Goal: Task Accomplishment & Management: Manage account settings

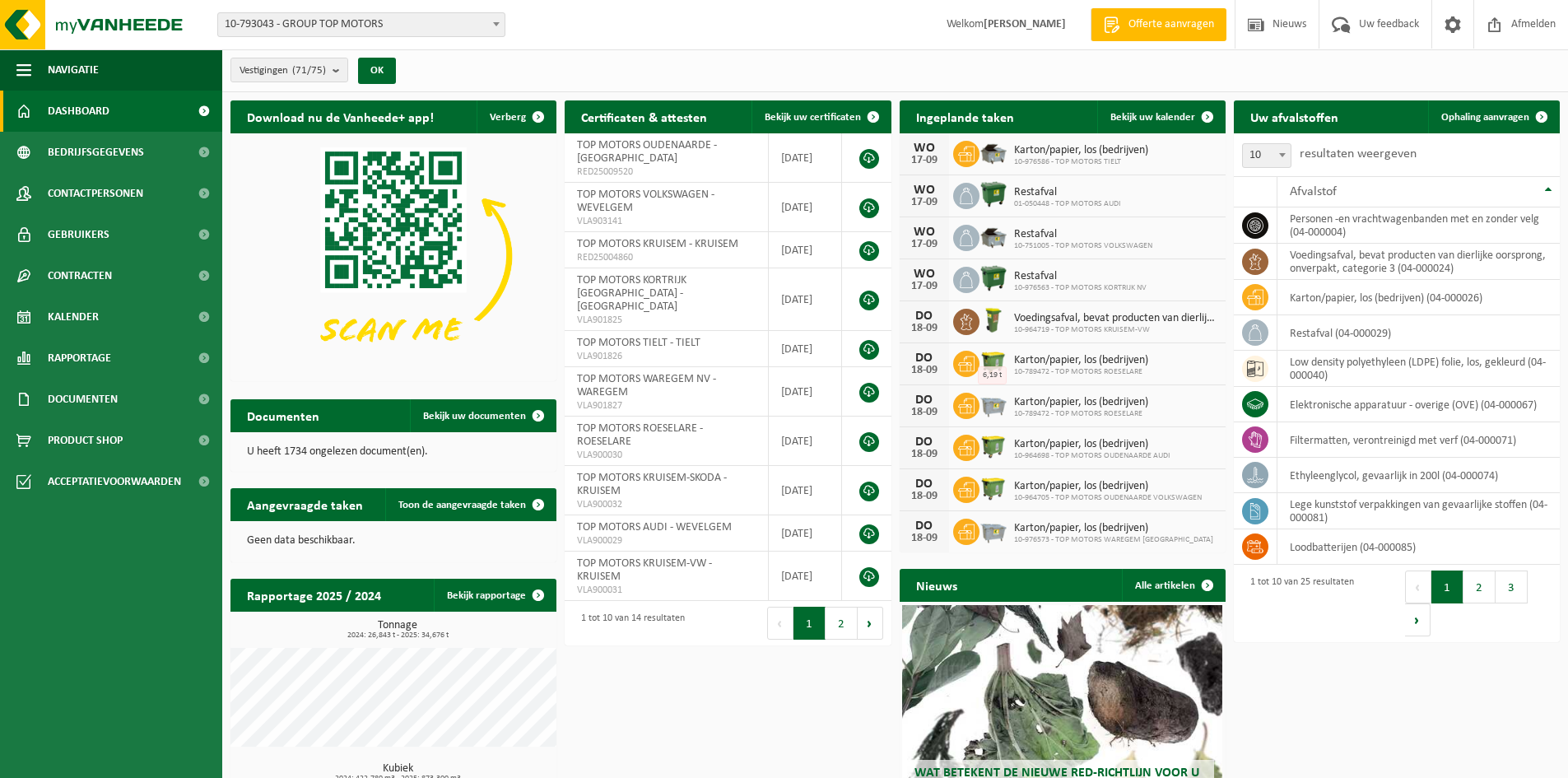
click at [346, 16] on span "10-793043 - GROUP TOP MOTORS" at bounding box center [361, 25] width 287 height 23
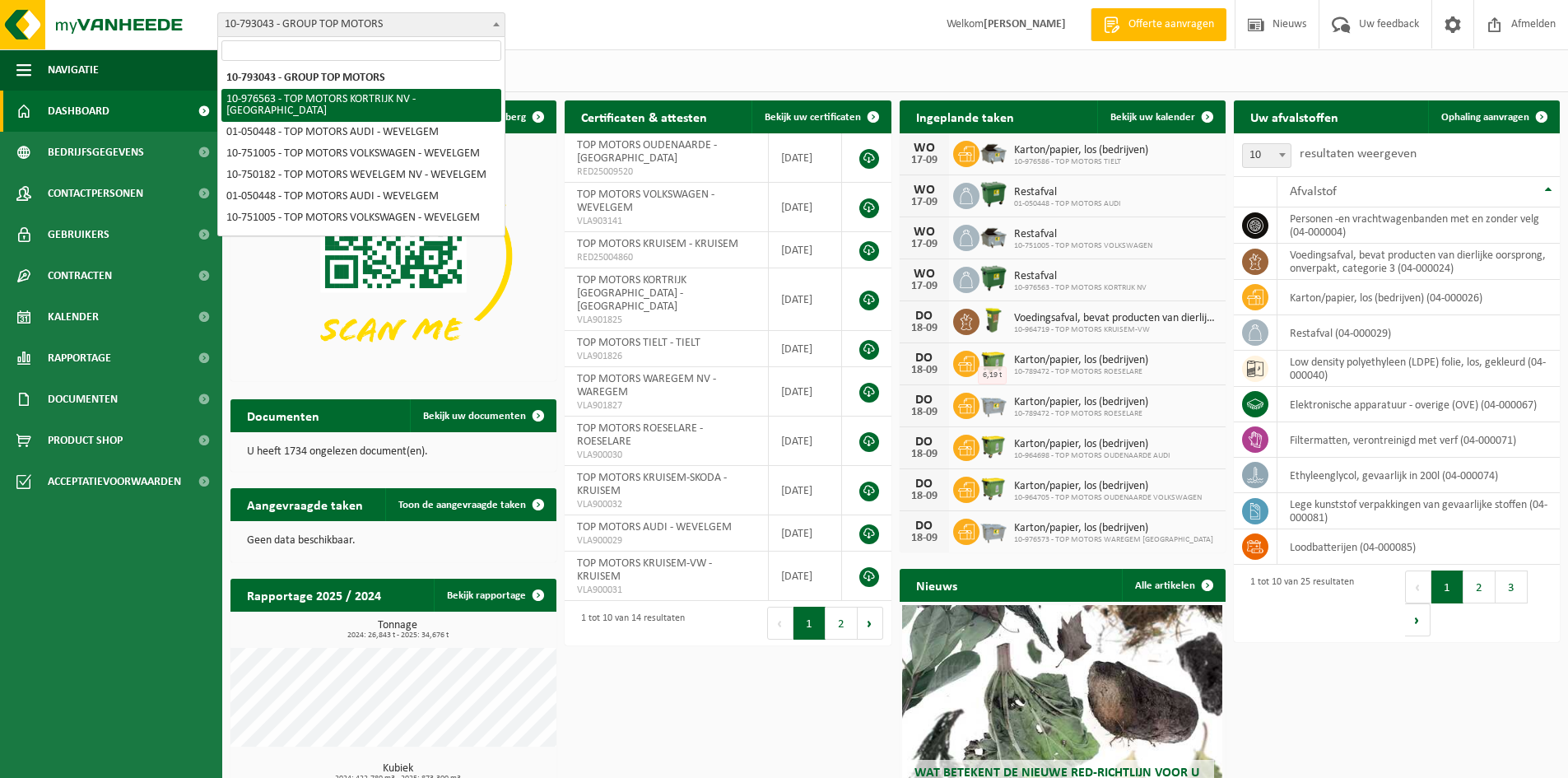
select select "158912"
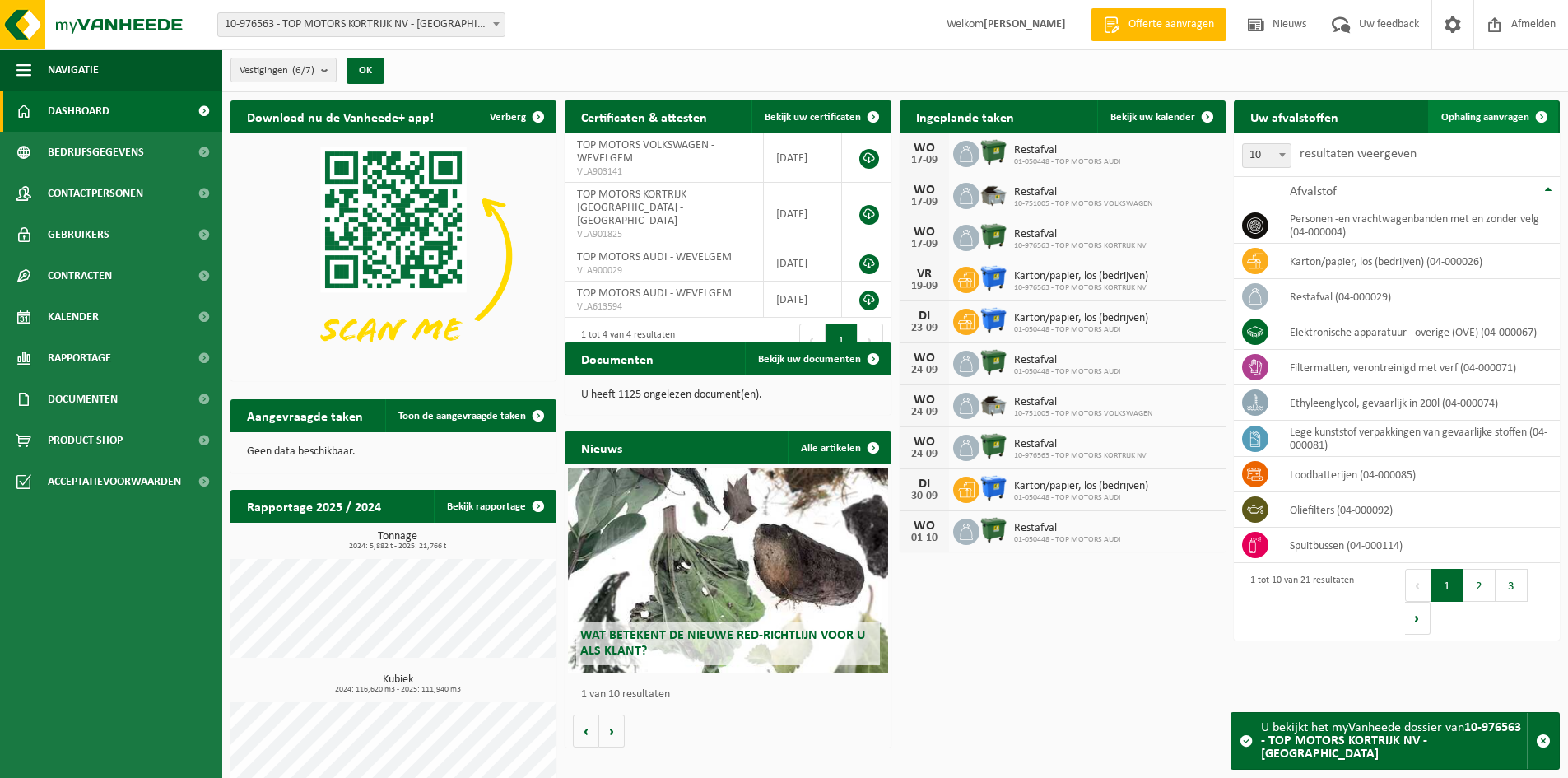
click at [1445, 115] on span "Ophaling aanvragen" at bounding box center [1485, 117] width 88 height 11
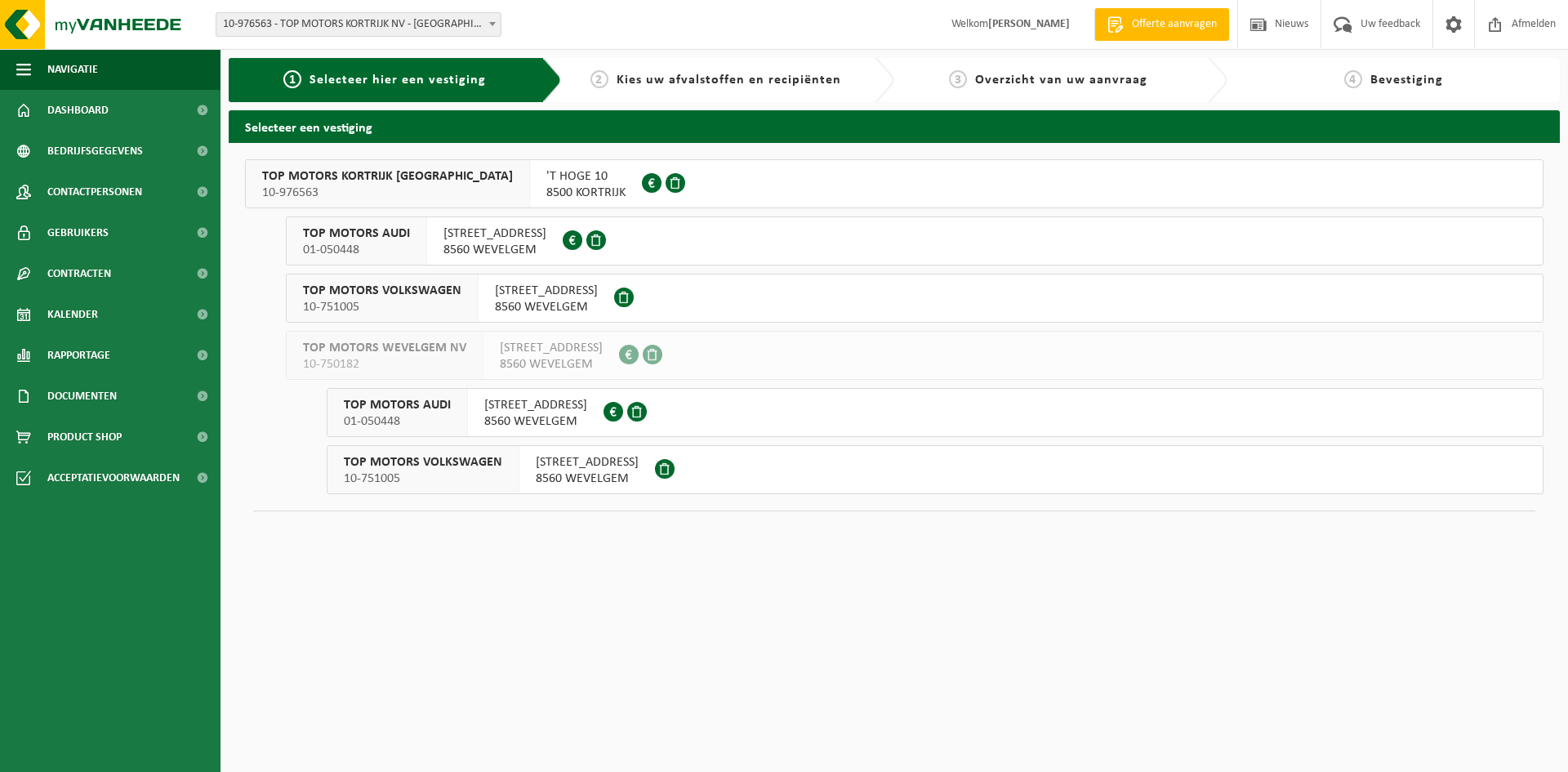
click at [353, 176] on span "TOP MOTORS KORTRIJK [GEOGRAPHIC_DATA]" at bounding box center [388, 176] width 250 height 17
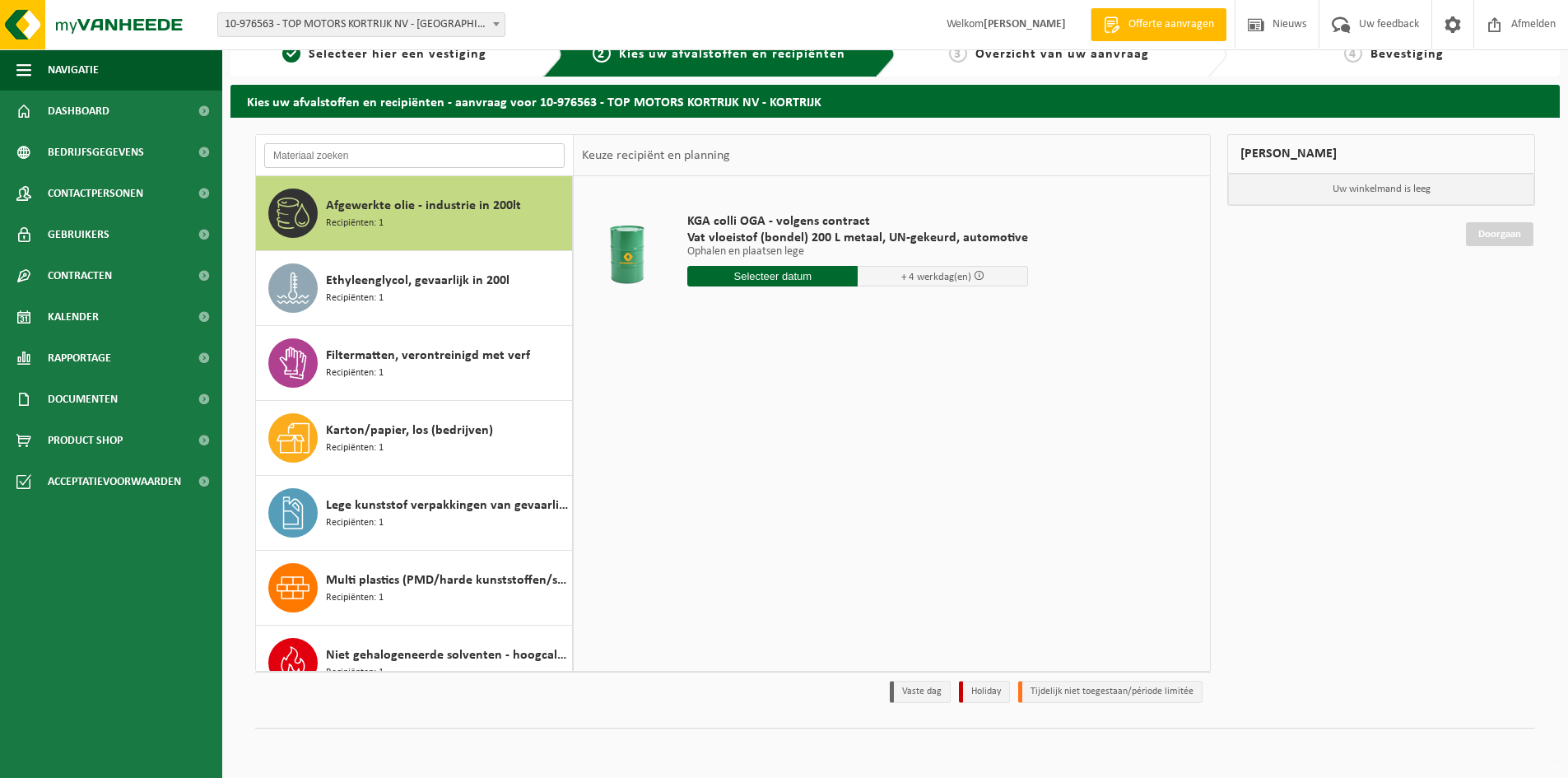
click at [363, 149] on input "text" at bounding box center [414, 155] width 301 height 25
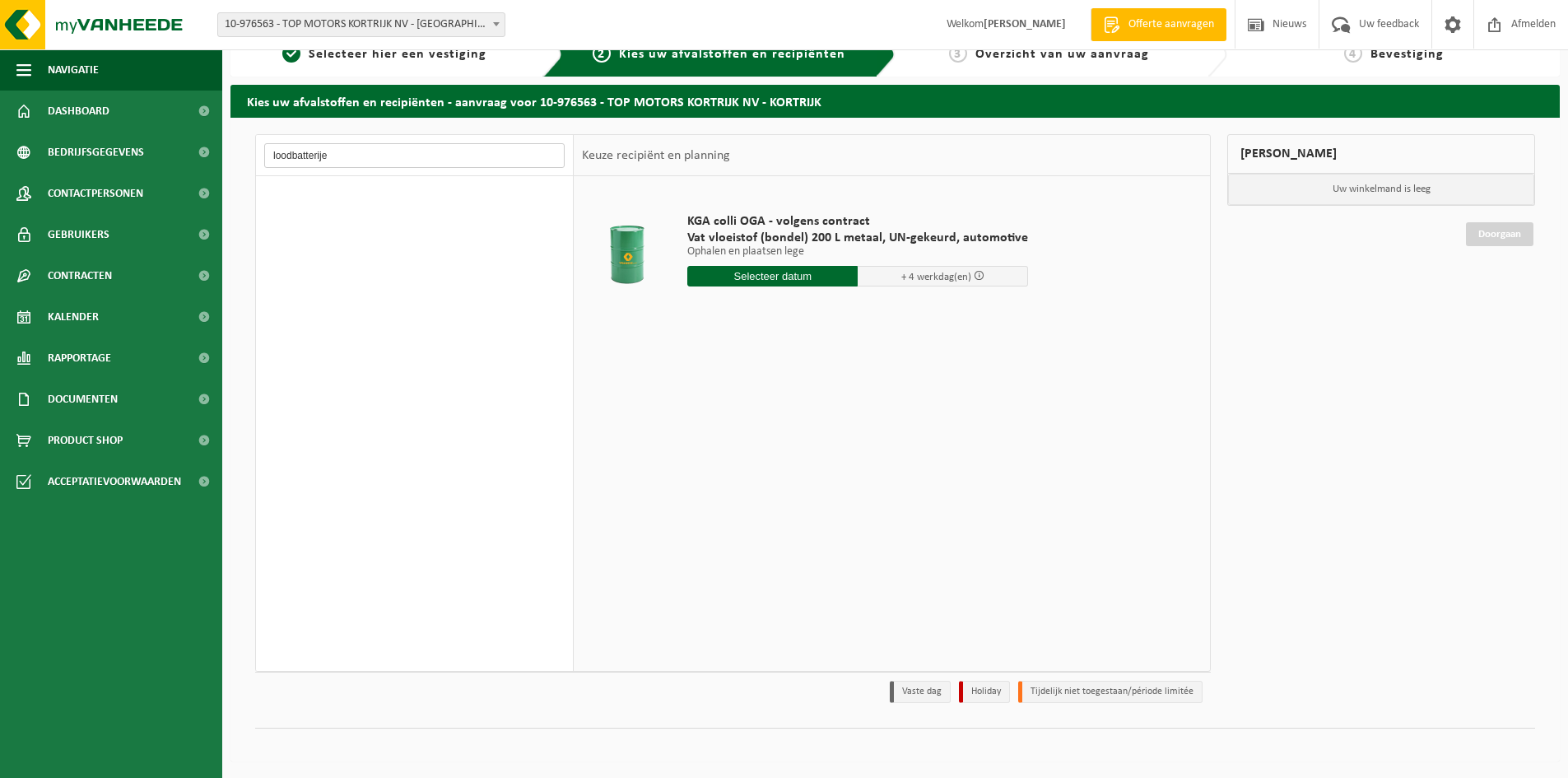
type input "loodbatterijen"
drag, startPoint x: 388, startPoint y: 157, endPoint x: 156, endPoint y: 150, distance: 232.1
click at [156, 150] on div "Navigatie Offerte aanvragen Nieuws Uw feedback Afmelden Dashboard Bedrijfsgegev…" at bounding box center [784, 376] width 1568 height 804
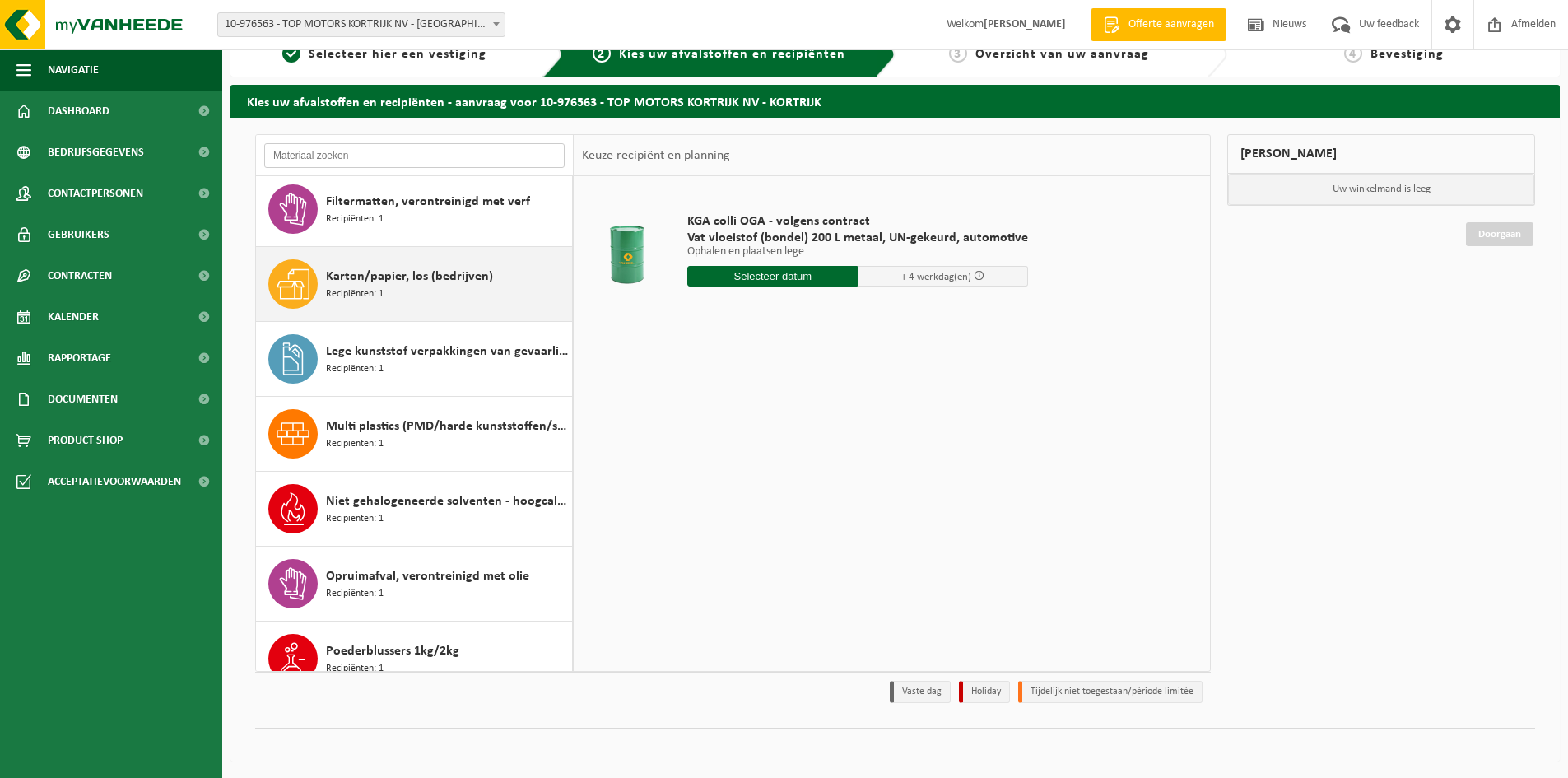
scroll to position [165, 0]
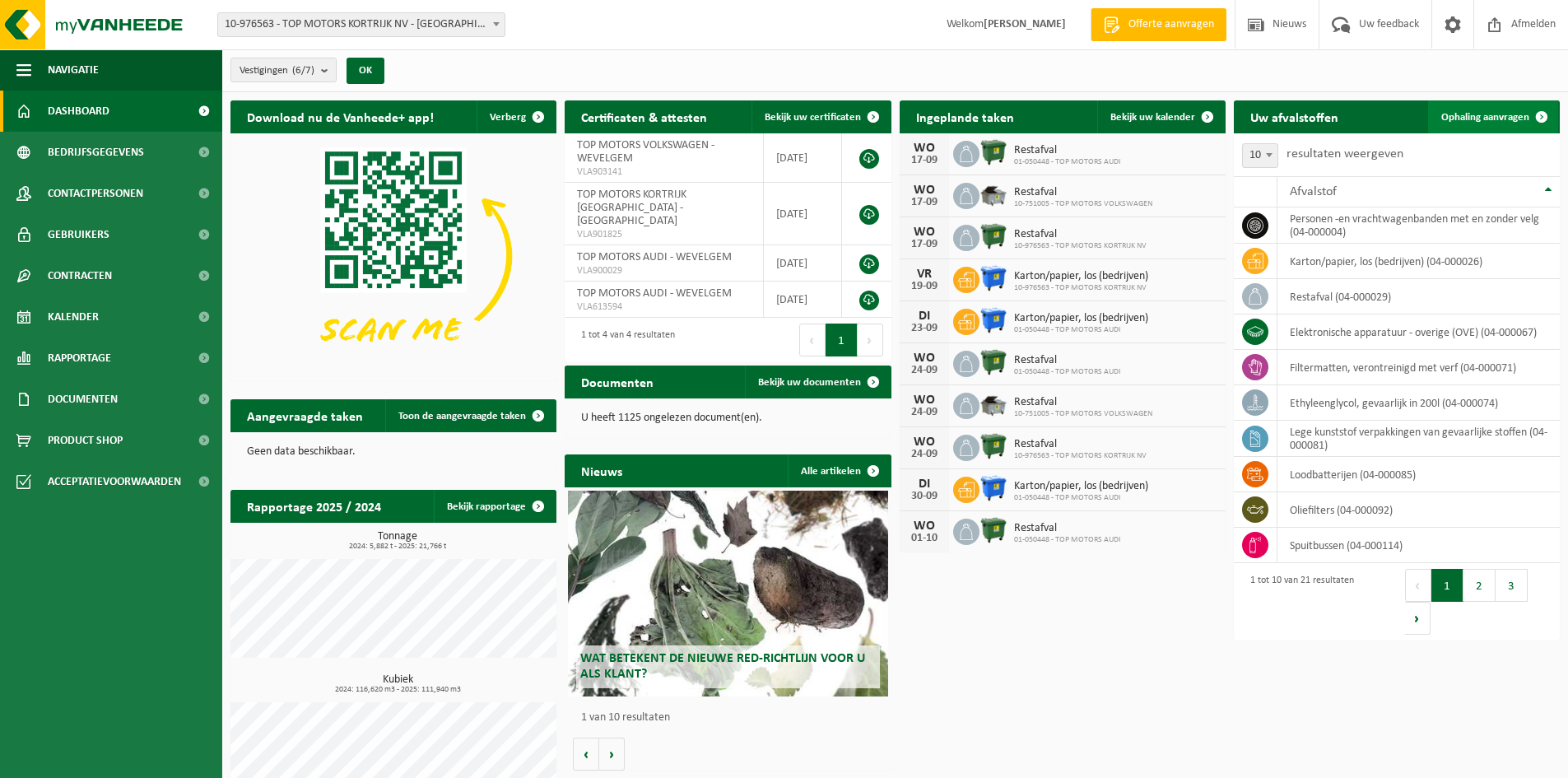
click at [1495, 108] on link "Ophaling aanvragen" at bounding box center [1492, 116] width 130 height 33
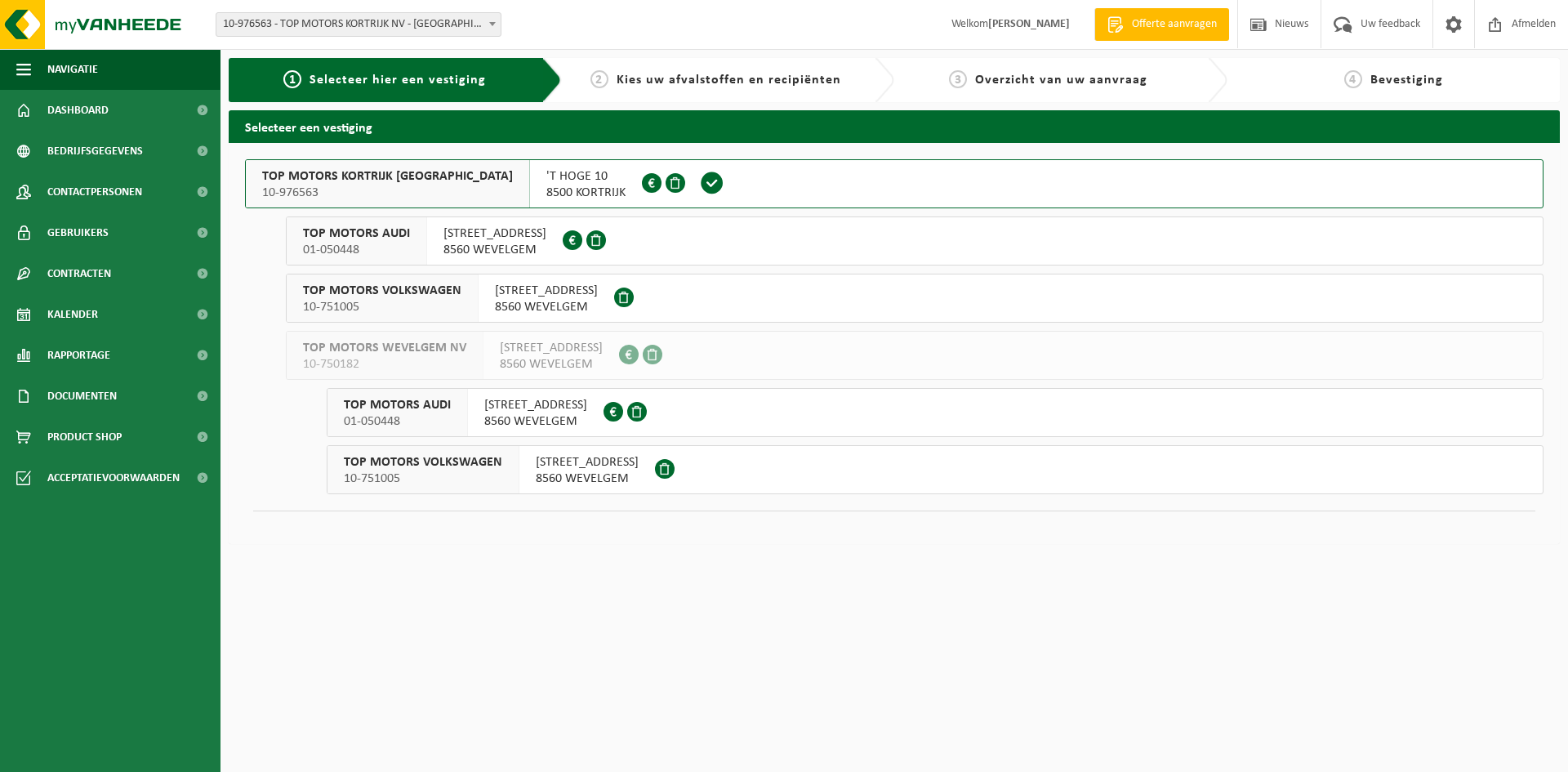
click at [395, 82] on span "Selecteer hier een vestiging" at bounding box center [398, 80] width 177 height 13
click at [94, 71] on span "Navigatie" at bounding box center [73, 69] width 51 height 41
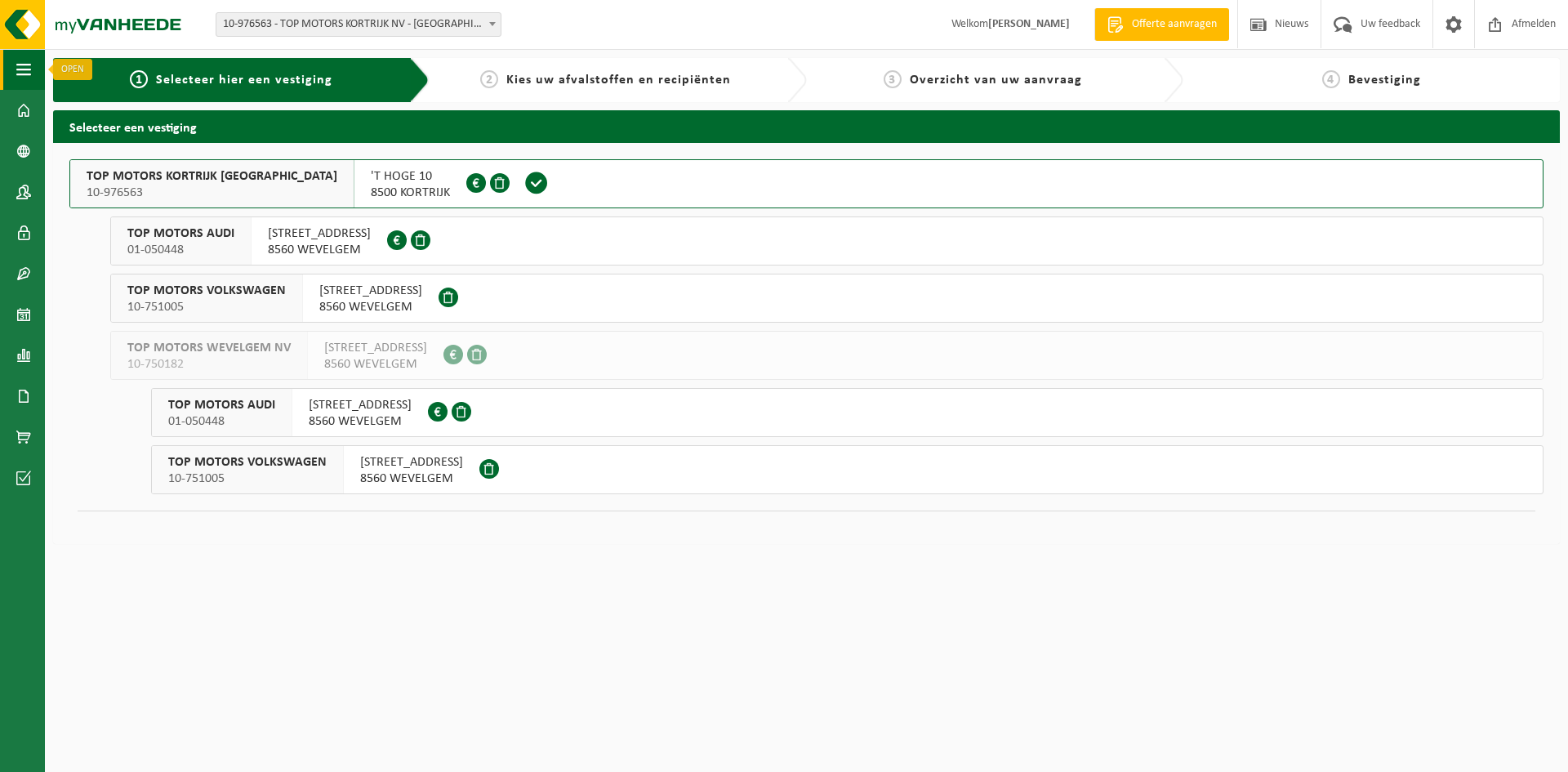
click at [18, 80] on span "button" at bounding box center [24, 69] width 15 height 41
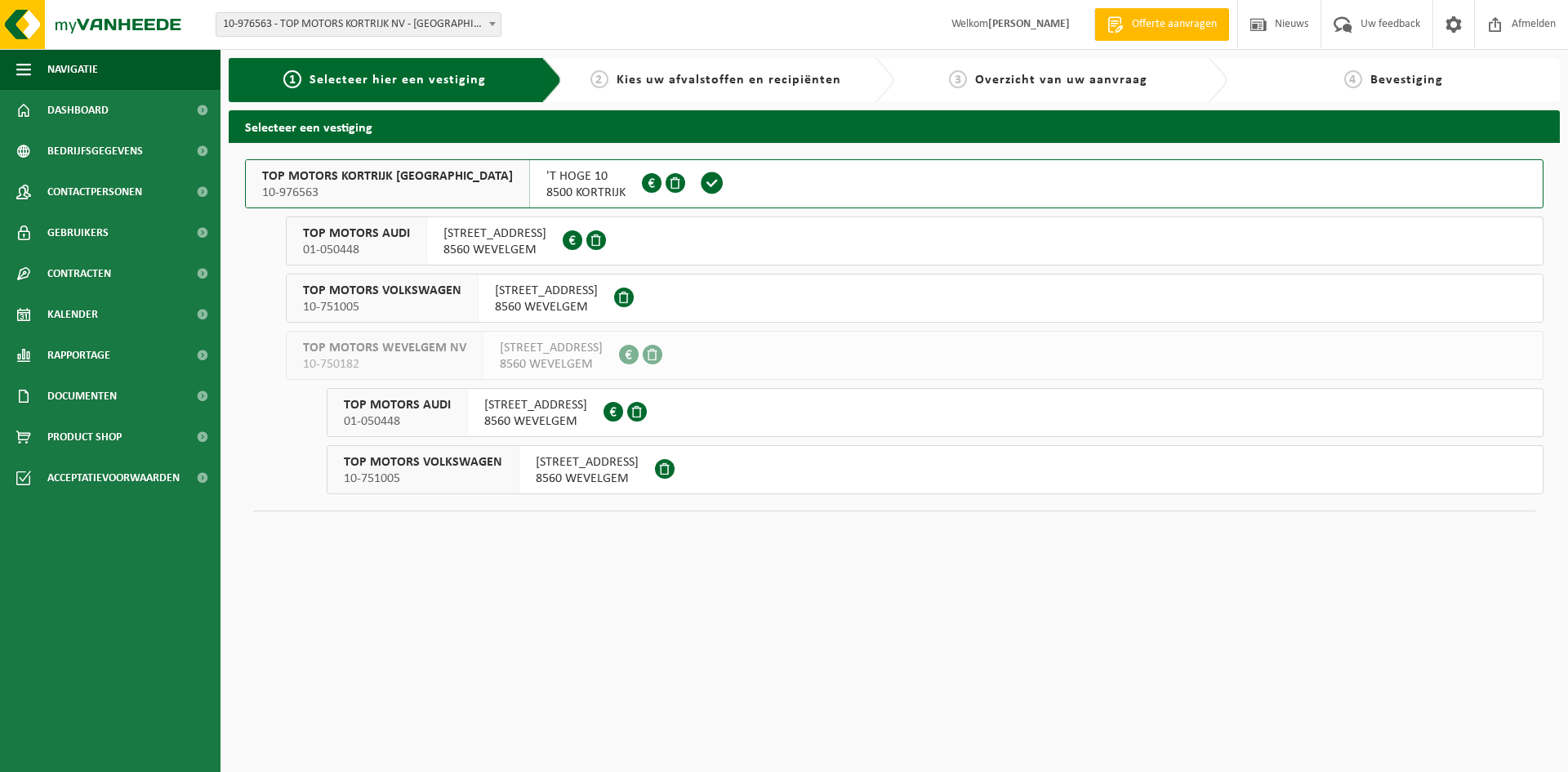
click at [571, 20] on div "Vestiging: 10-793043 - GROUP TOP MOTORS 10-976563 - TOP MOTORS KORTRIJK NV - KO…" at bounding box center [784, 25] width 1568 height 50
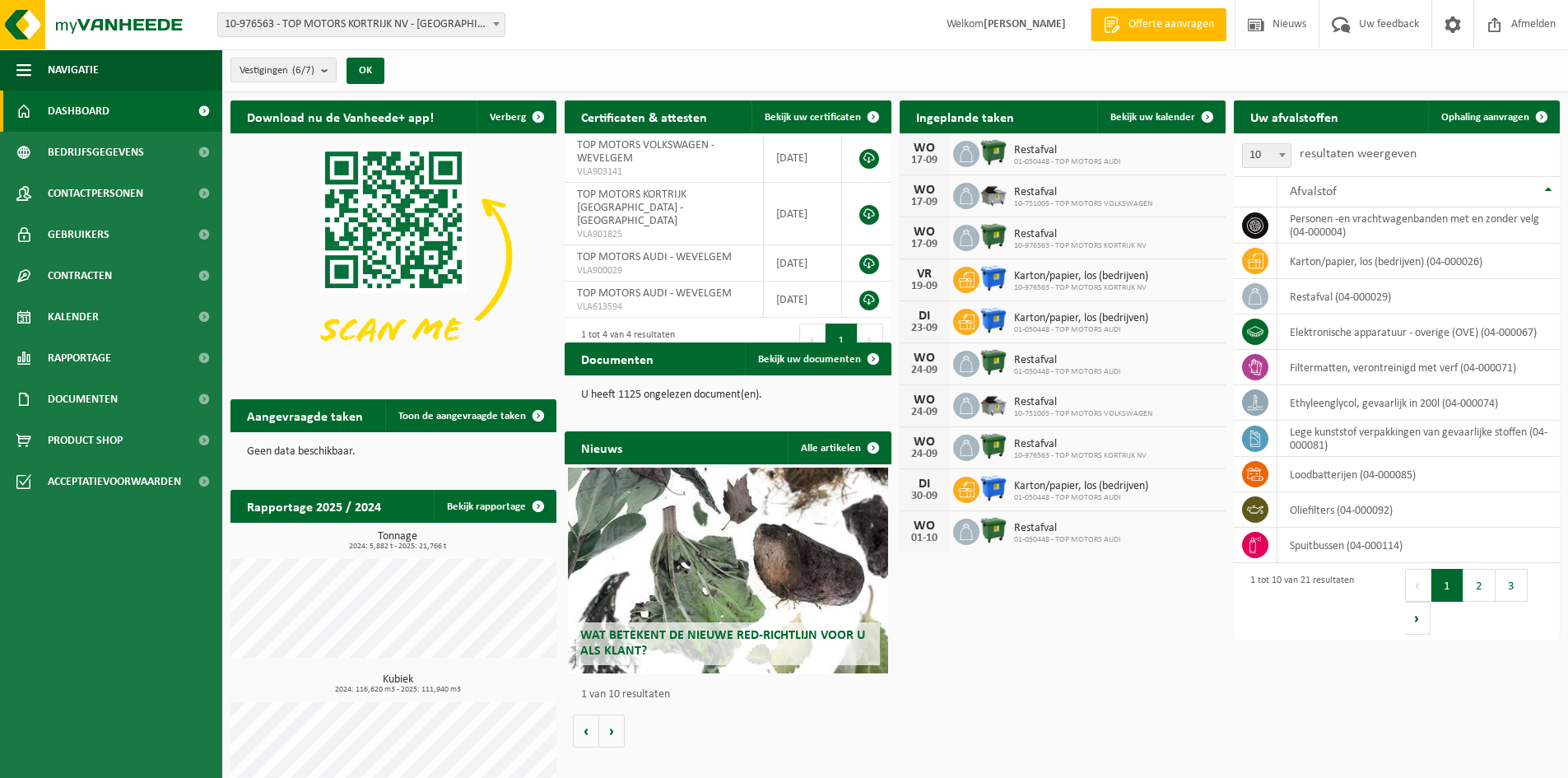
click at [107, 745] on ul "Navigatie Offerte aanvragen Nieuws Uw feedback Afmelden Dashboard Bedrijfsgegev…" at bounding box center [111, 414] width 222 height 729
click at [107, 746] on ul "Navigatie Offerte aanvragen Nieuws Uw feedback Afmelden Dashboard Bedrijfsgegev…" at bounding box center [111, 414] width 222 height 729
click at [322, 73] on button "Vestigingen (6/7)" at bounding box center [283, 70] width 106 height 25
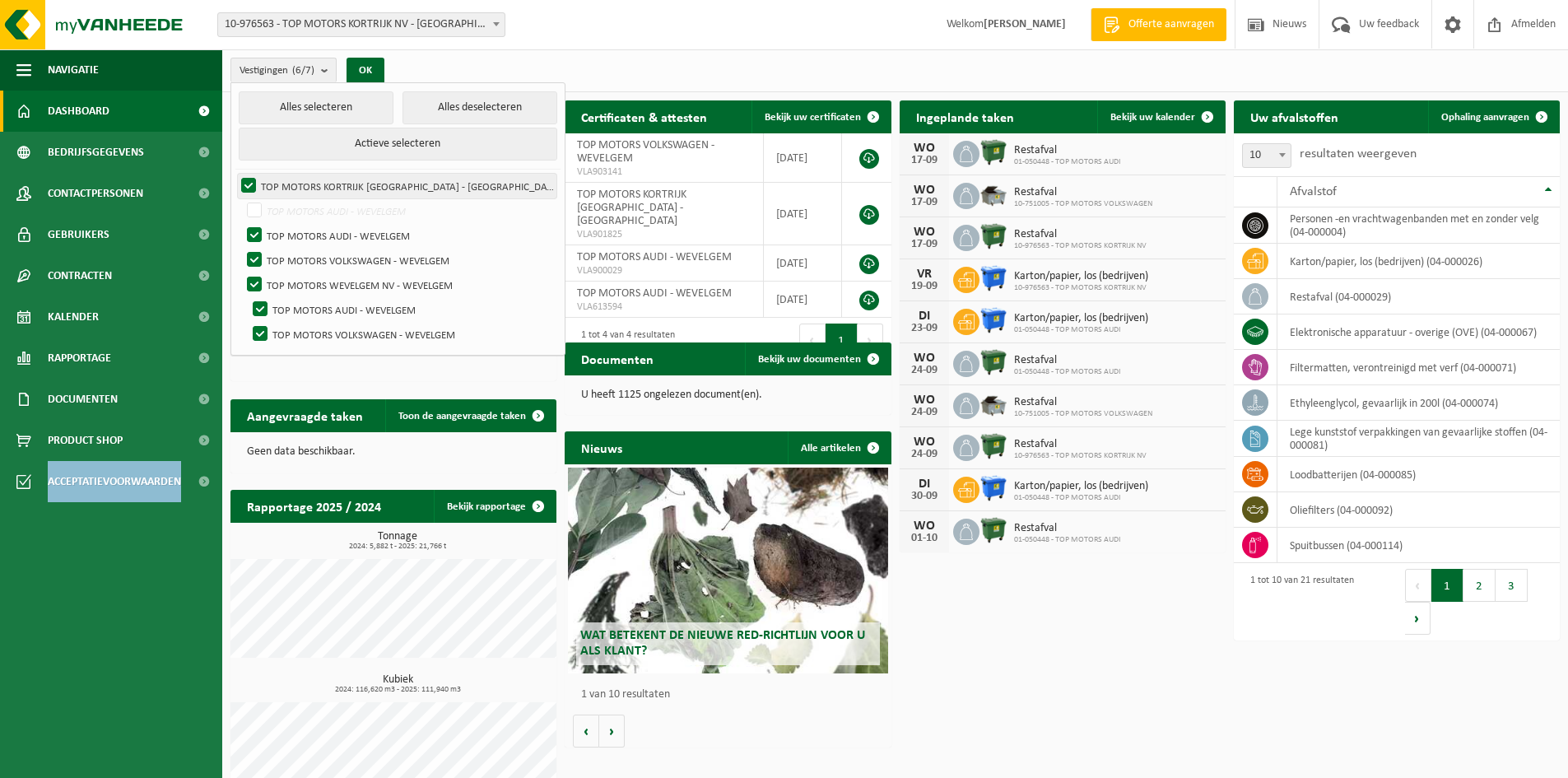
click at [246, 181] on label "TOP MOTORS KORTRIJK [GEOGRAPHIC_DATA] - [GEOGRAPHIC_DATA]" at bounding box center [397, 186] width 318 height 25
click at [235, 174] on input "TOP MOTORS KORTRIJK [GEOGRAPHIC_DATA] - [GEOGRAPHIC_DATA]" at bounding box center [235, 173] width 1 height 1
click at [246, 181] on label "TOP MOTORS KORTRIJK [GEOGRAPHIC_DATA] - [GEOGRAPHIC_DATA]" at bounding box center [397, 186] width 318 height 25
click at [235, 174] on input "TOP MOTORS KORTRIJK [GEOGRAPHIC_DATA] - [GEOGRAPHIC_DATA]" at bounding box center [235, 173] width 1 height 1
click at [402, 115] on button "Alles deselecteren" at bounding box center [479, 108] width 154 height 33
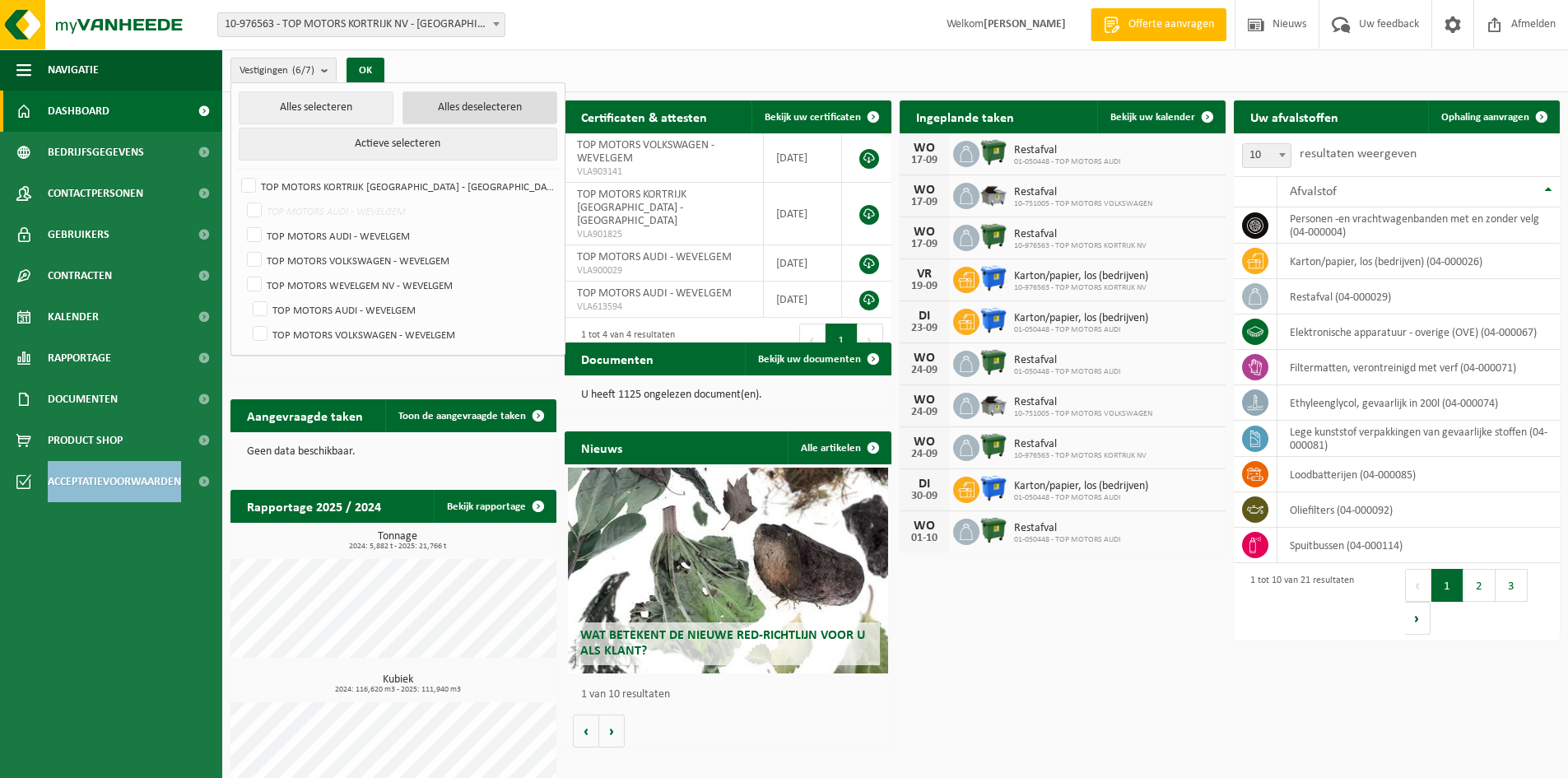
checkbox input "false"
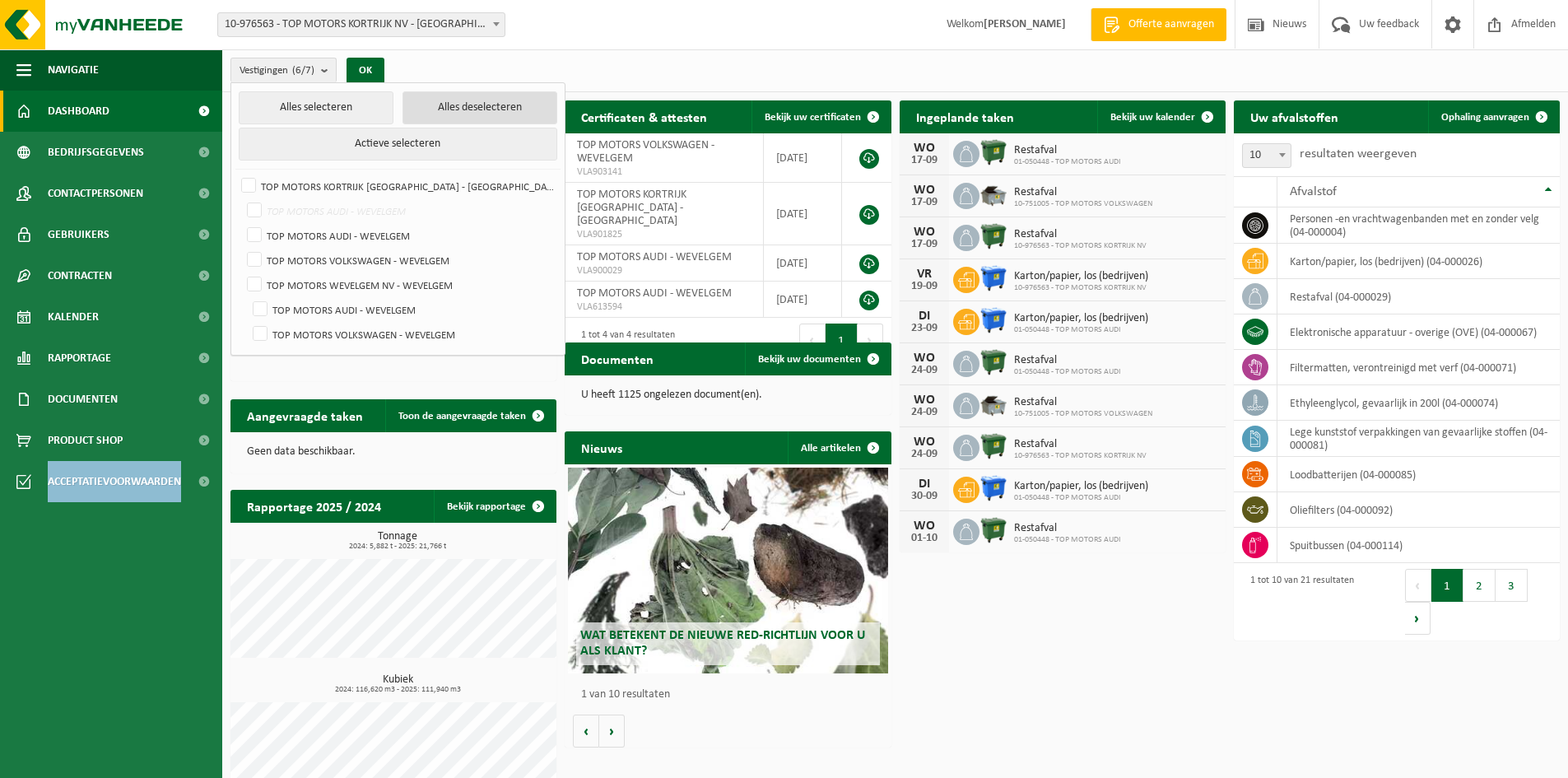
checkbox input "false"
click at [338, 27] on span "10-976563 - TOP MOTORS KORTRIJK NV - [GEOGRAPHIC_DATA]" at bounding box center [361, 25] width 287 height 23
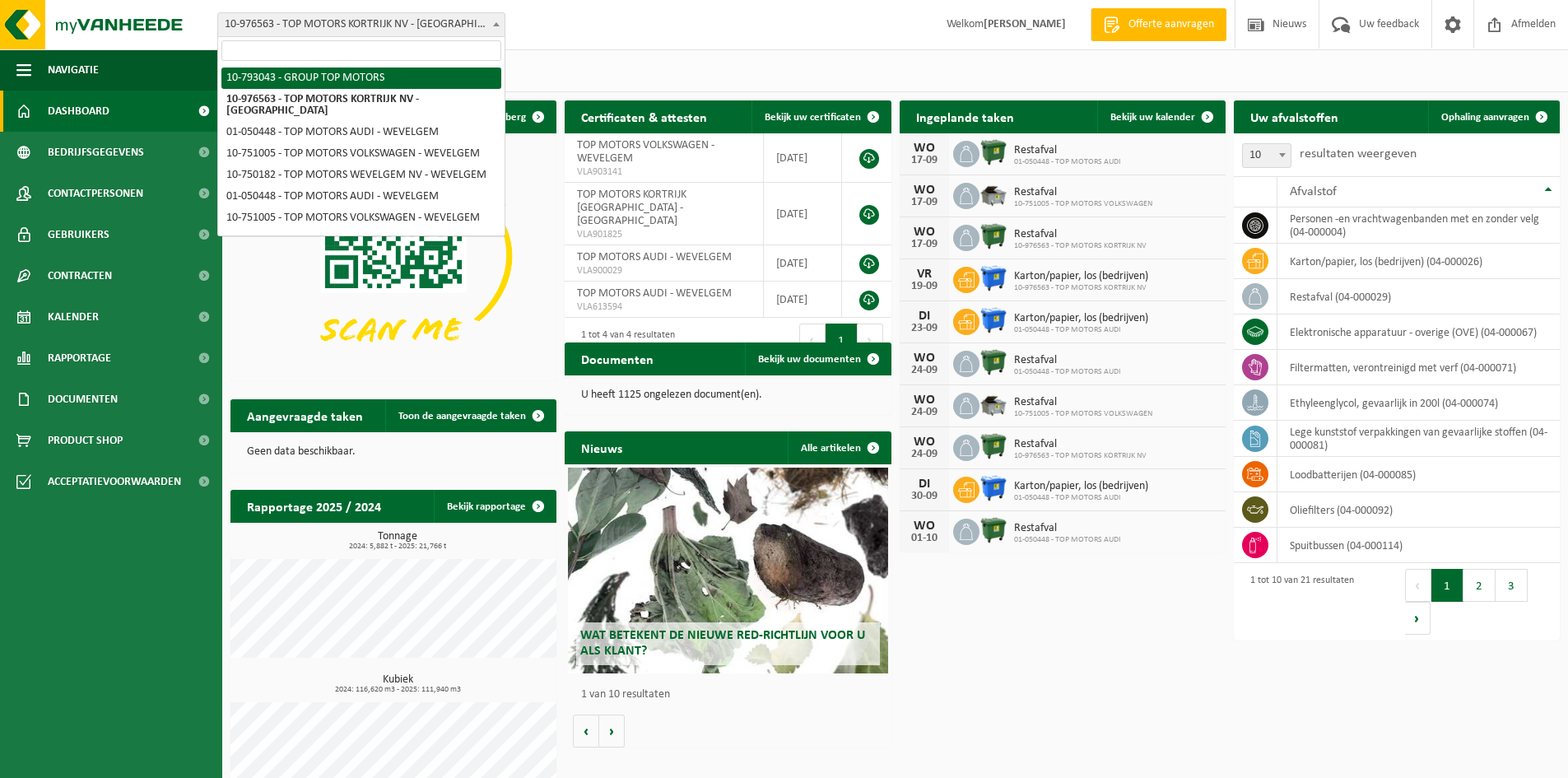
select select "30702"
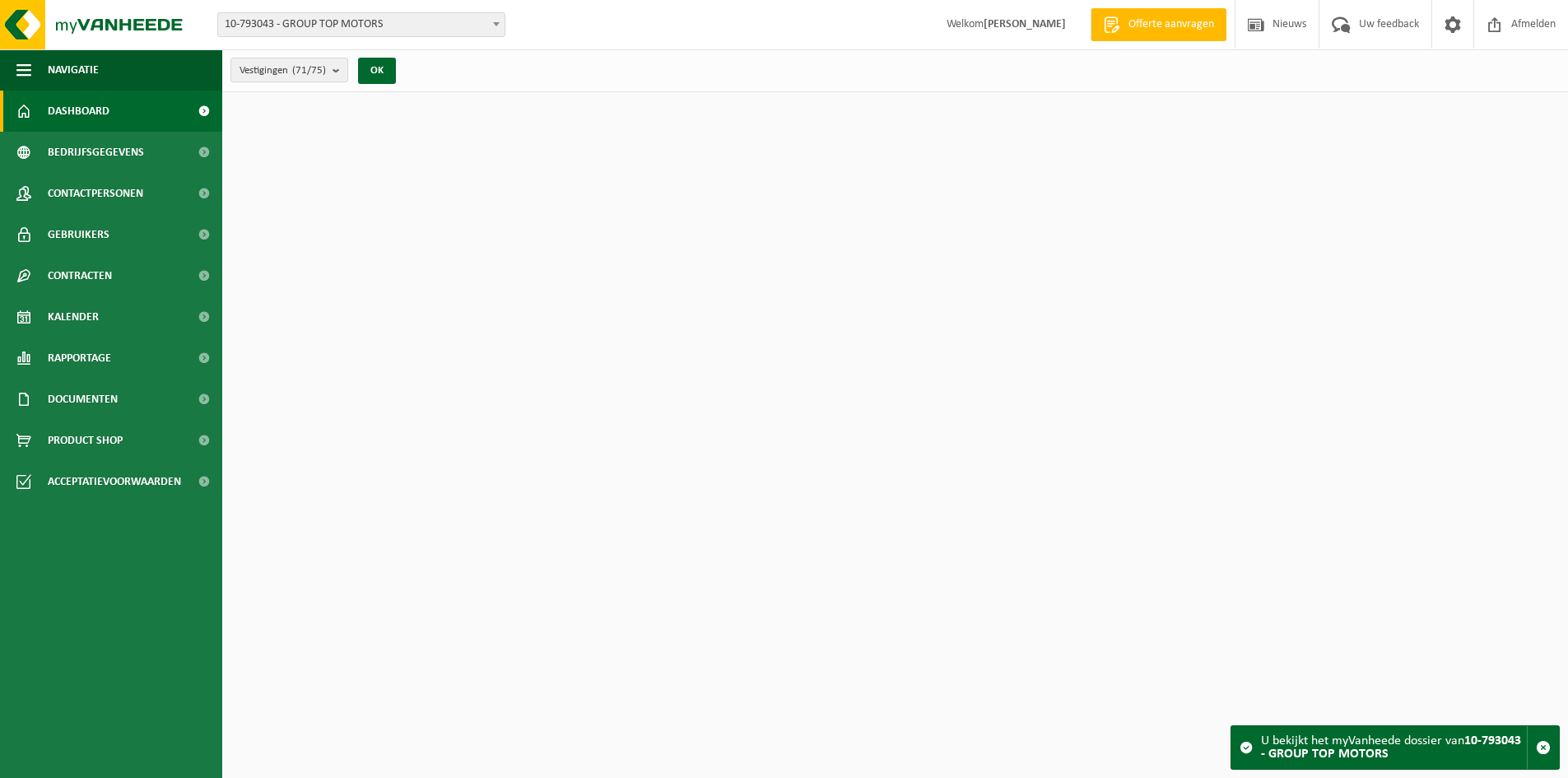
click at [340, 68] on b "submit" at bounding box center [340, 70] width 15 height 23
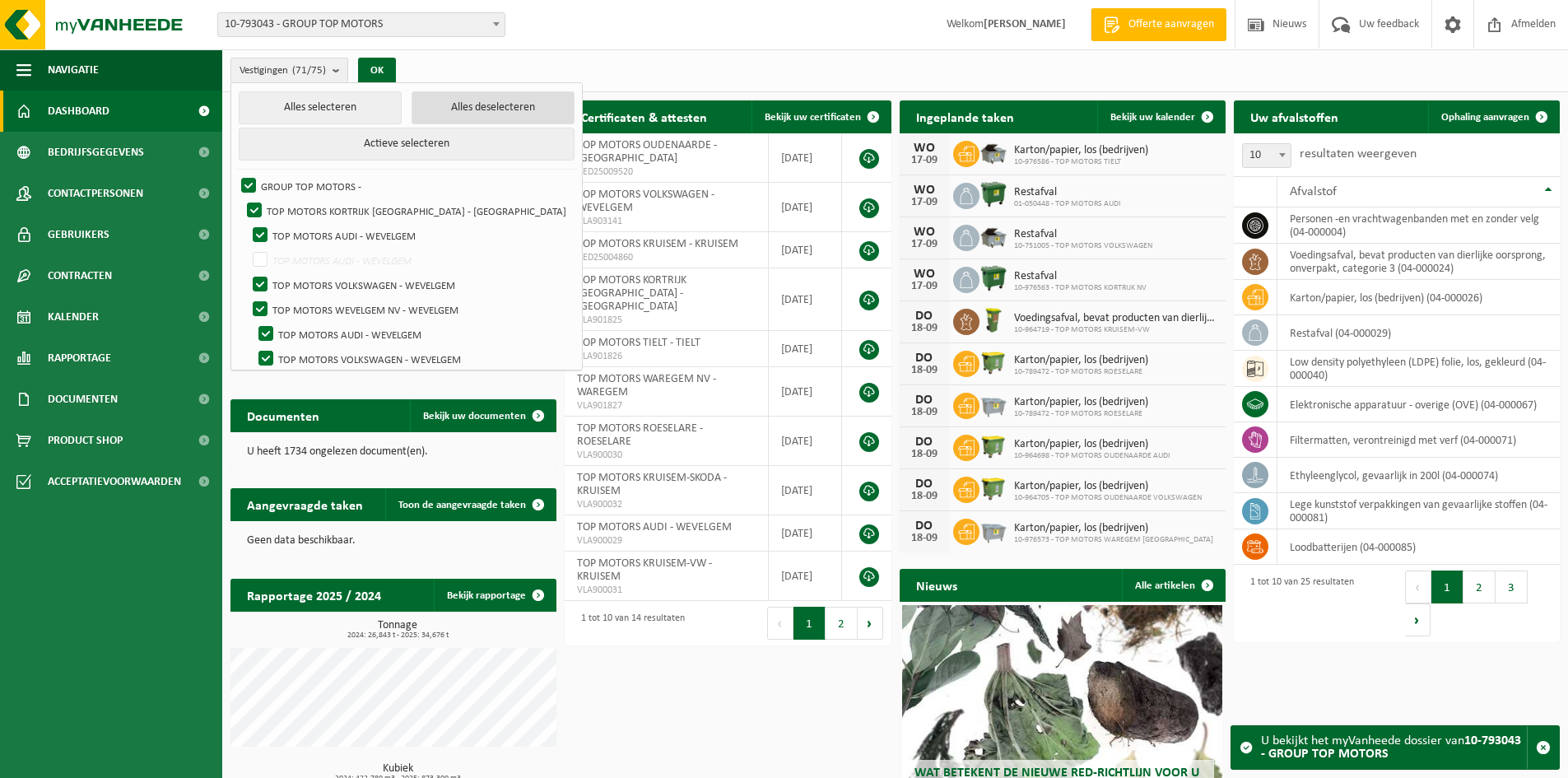
click at [434, 122] on button "Alles deselecteren" at bounding box center [493, 108] width 163 height 33
checkbox input "false"
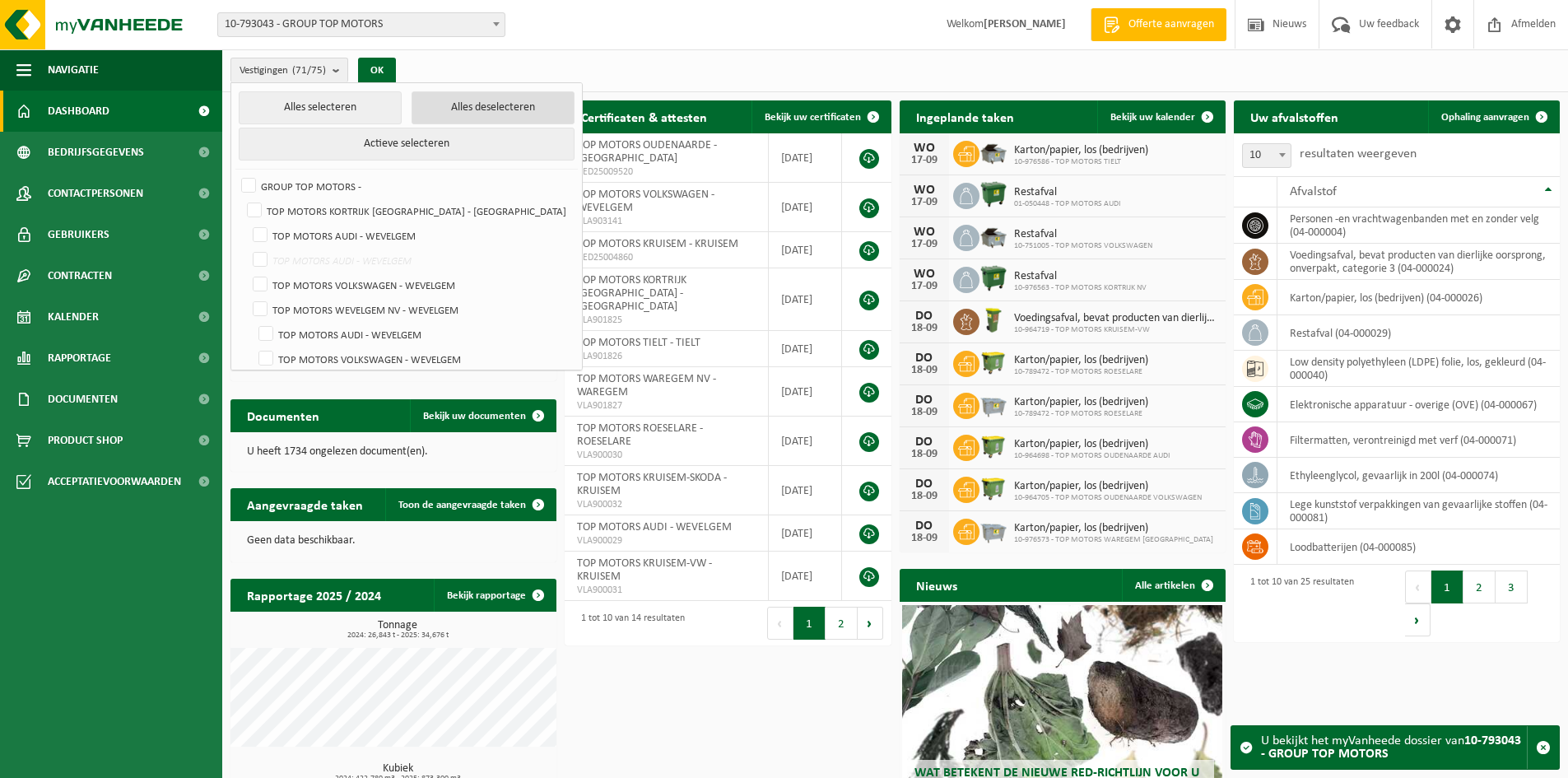
checkbox input "false"
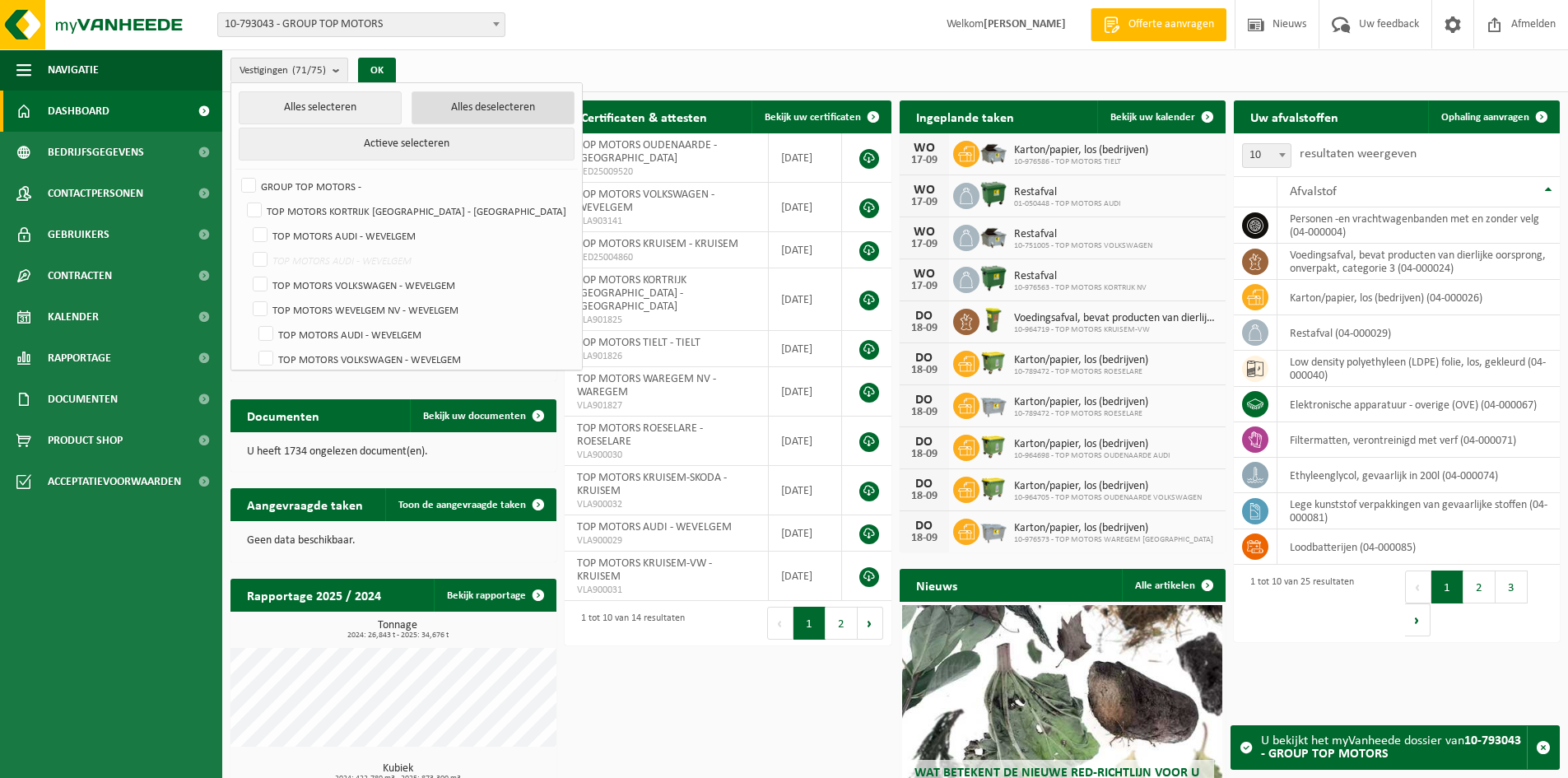
checkbox input "false"
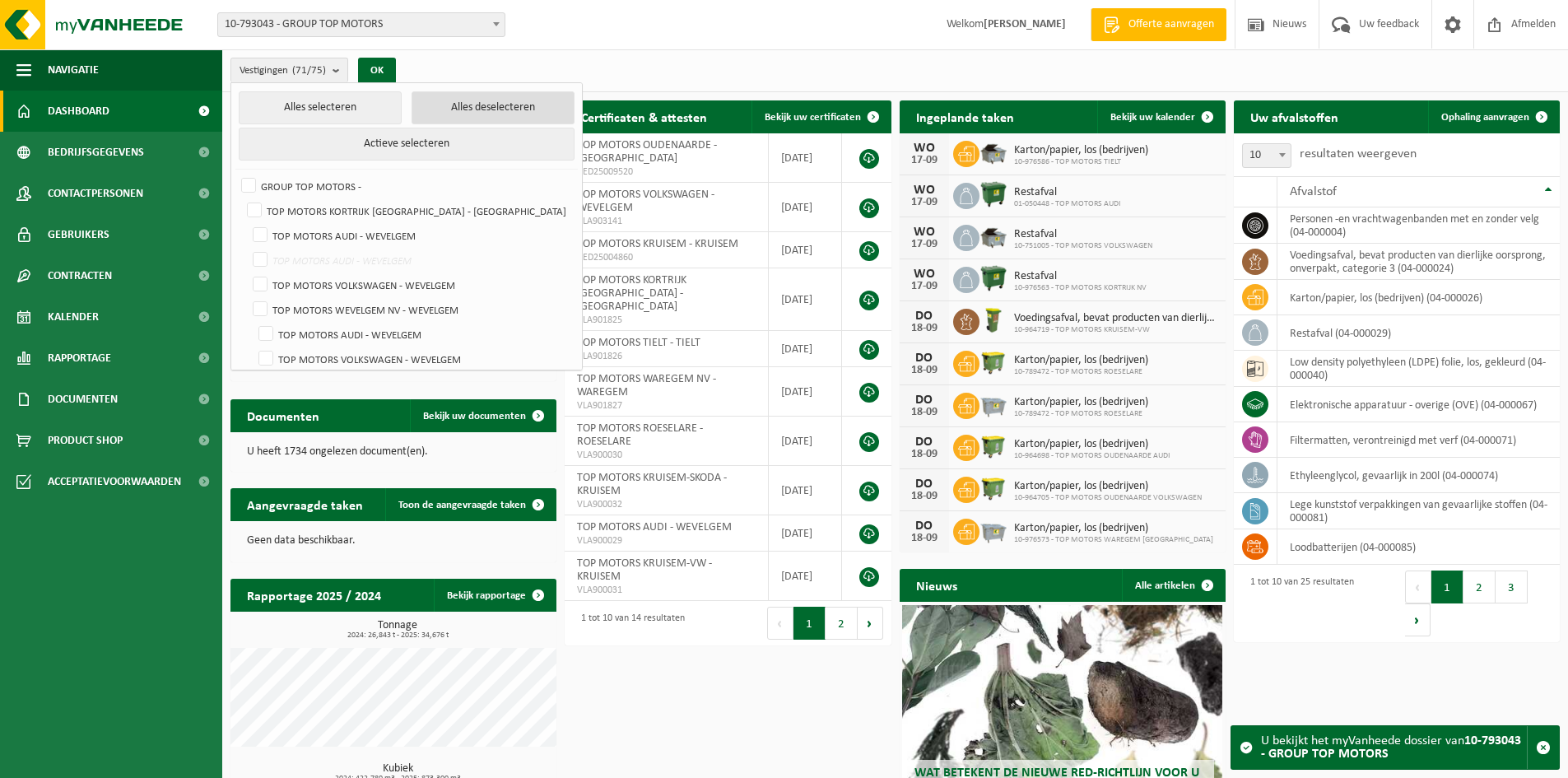
checkbox input "false"
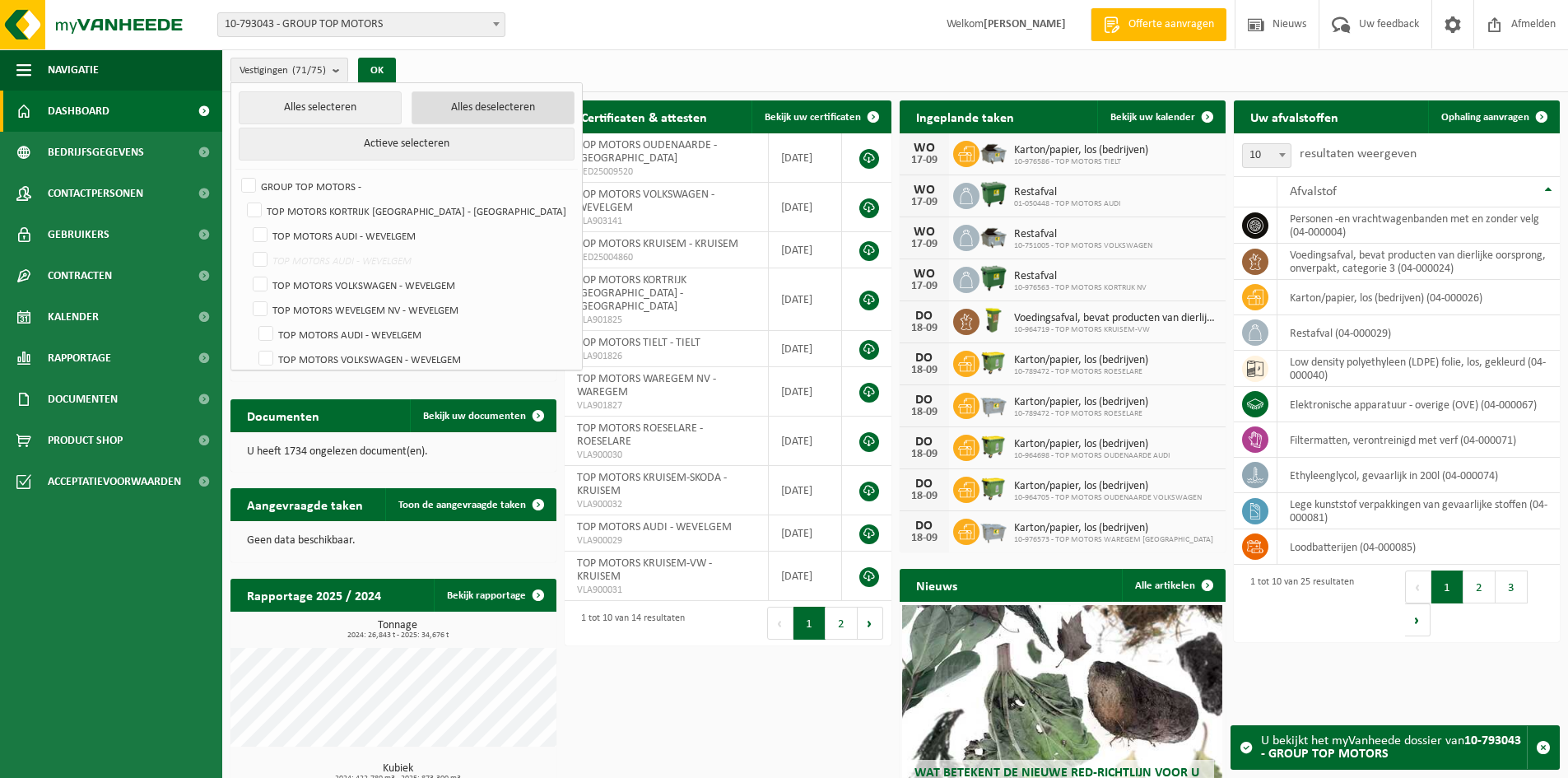
checkbox input "false"
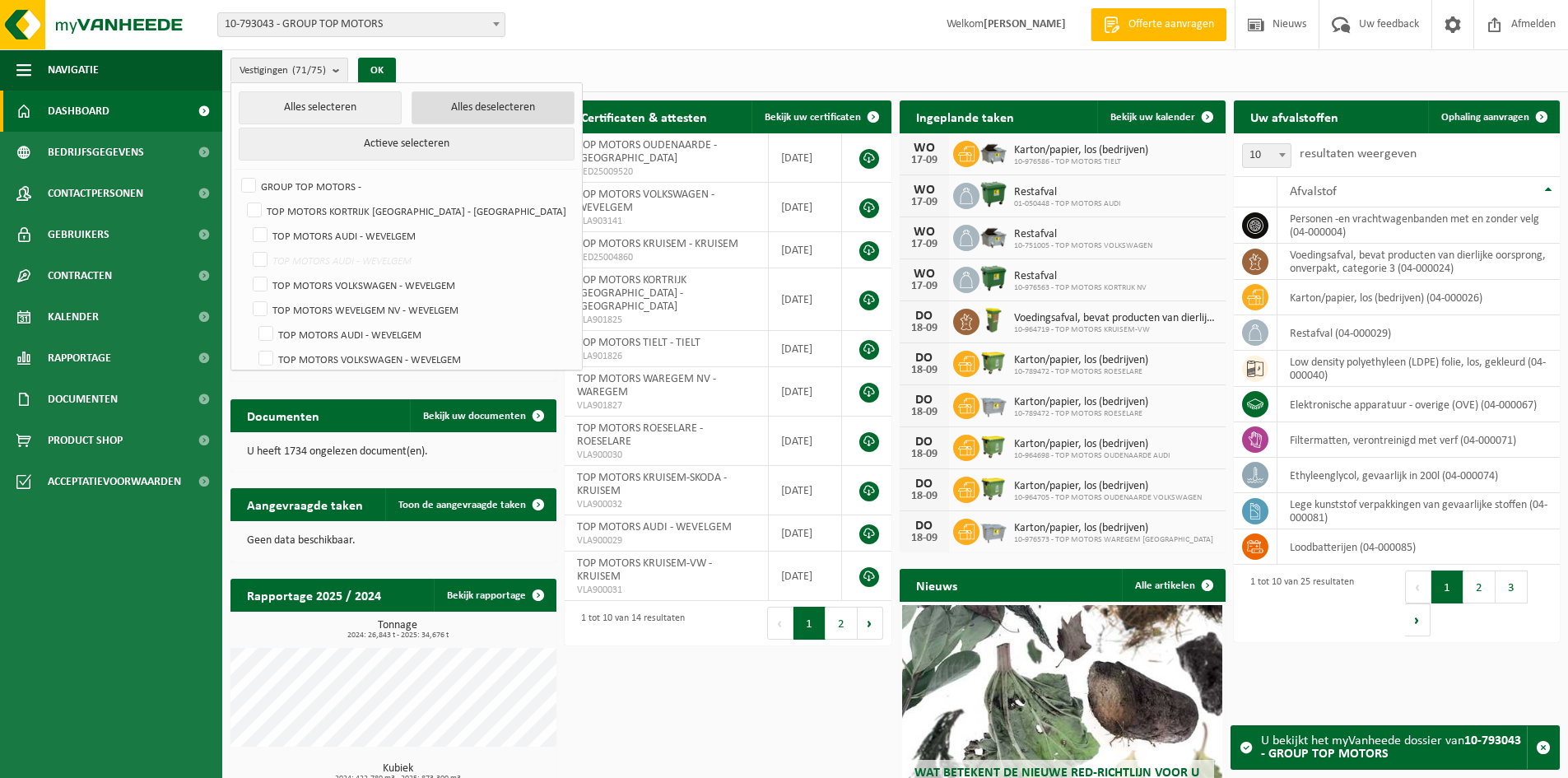
checkbox input "false"
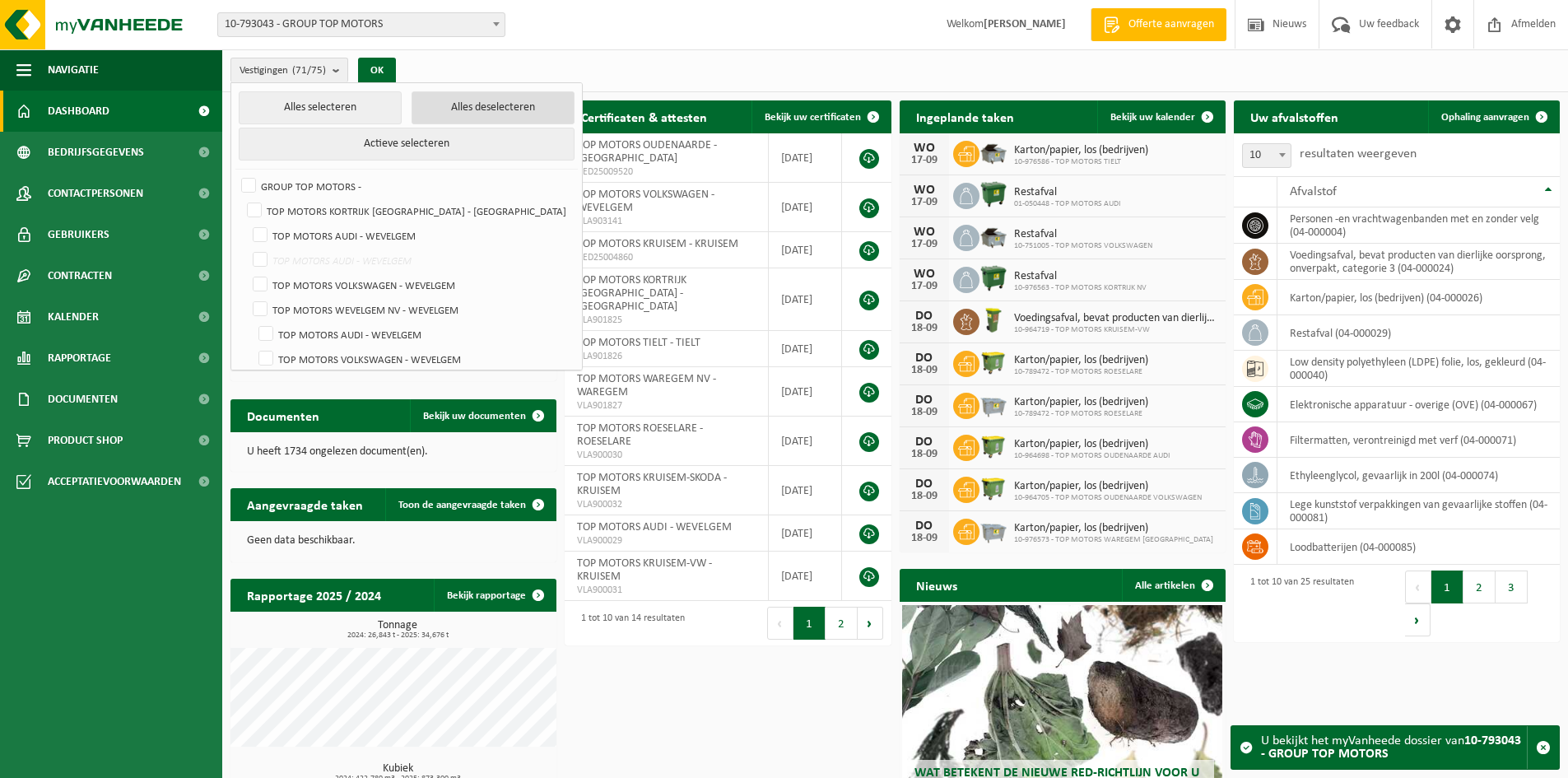
checkbox input "false"
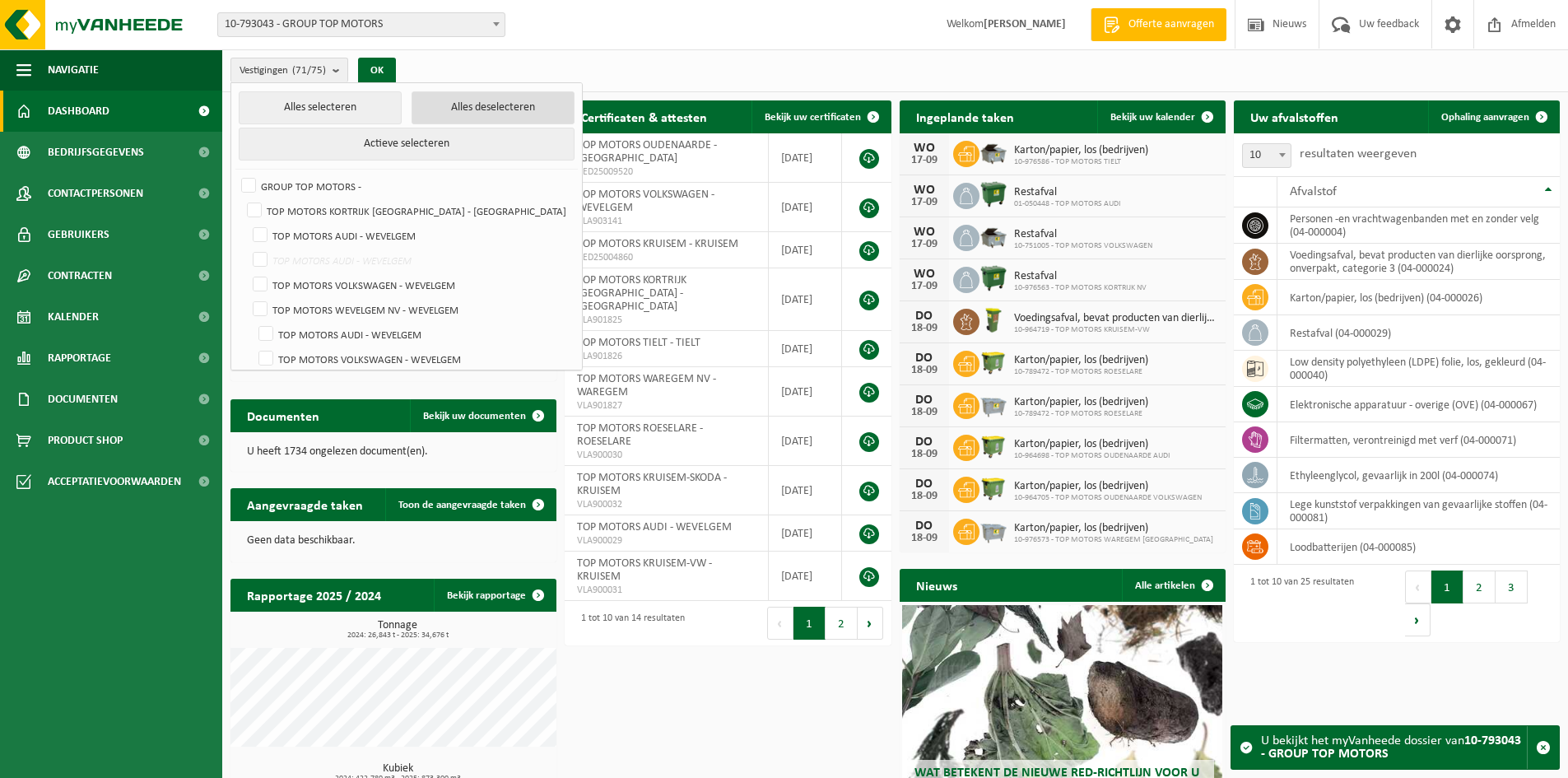
checkbox input "false"
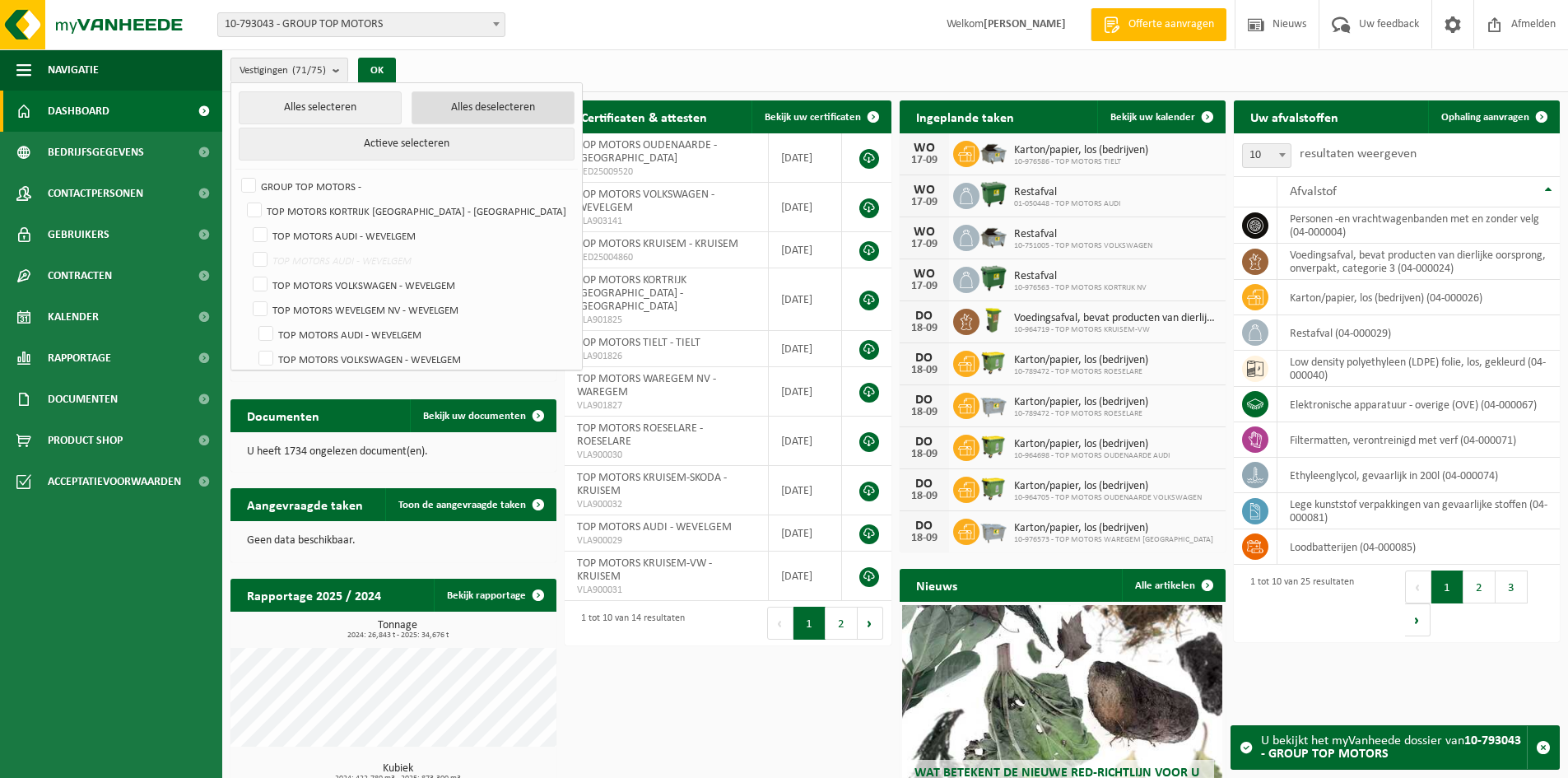
checkbox input "false"
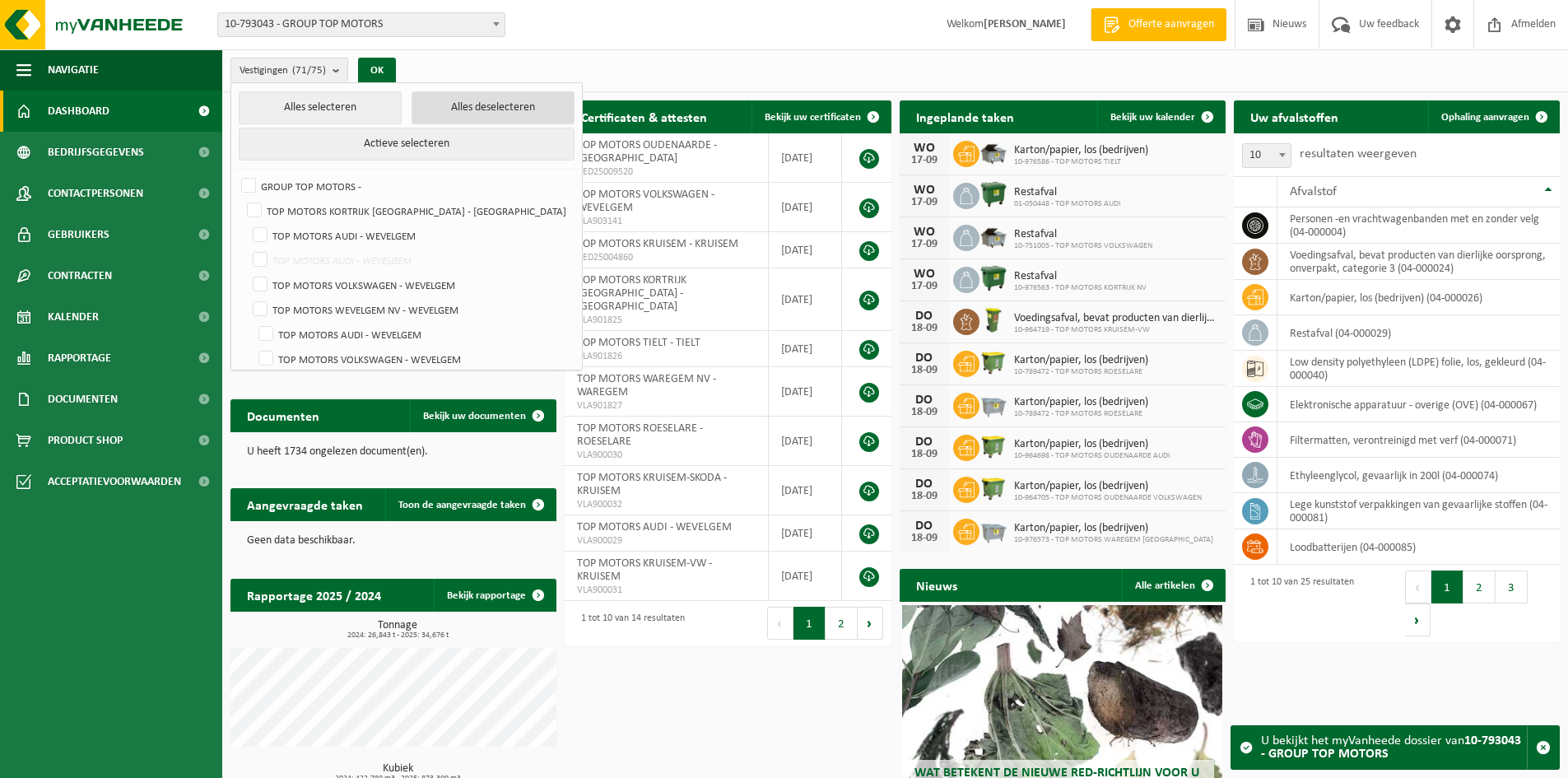
checkbox input "false"
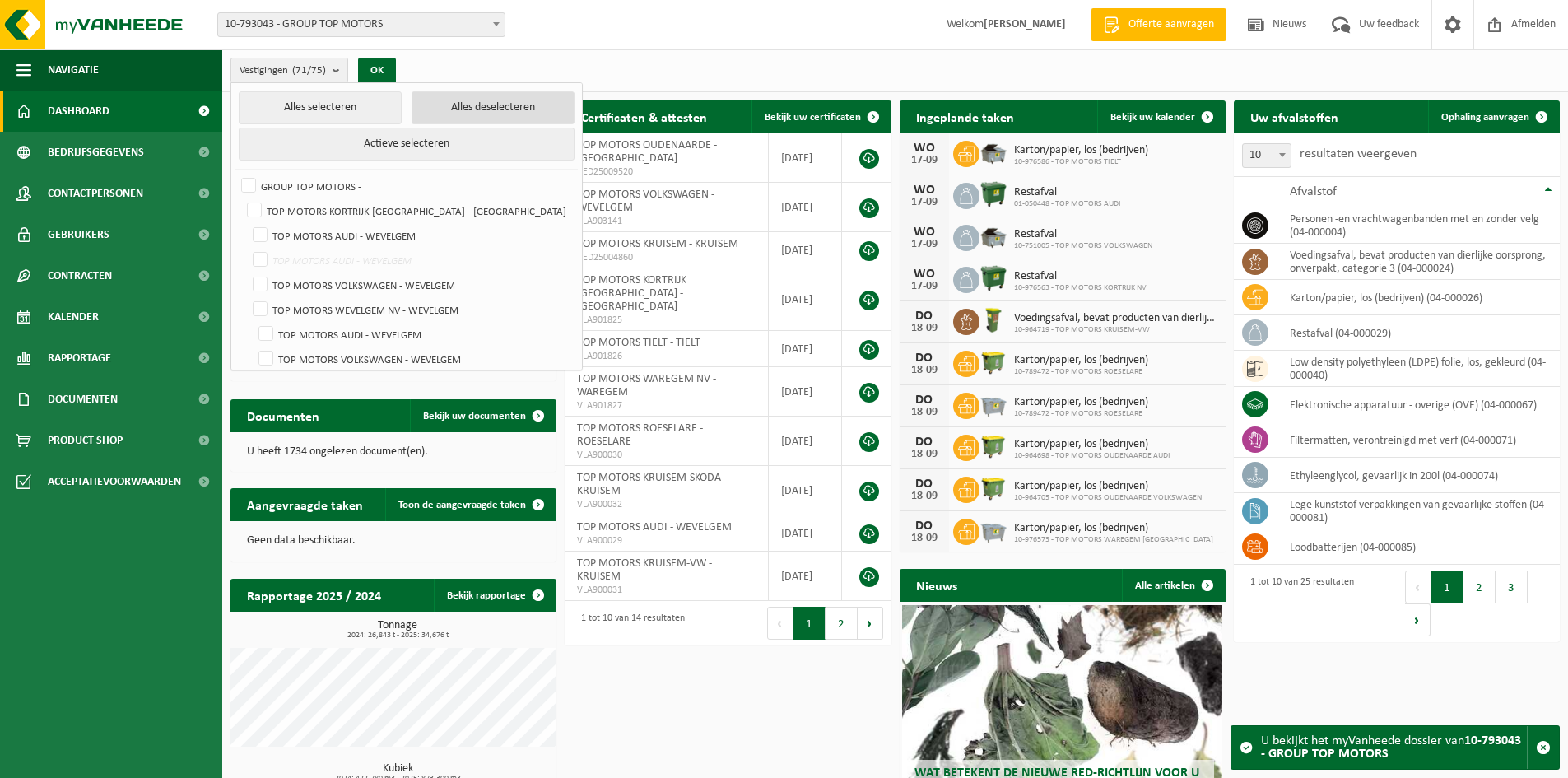
checkbox input "false"
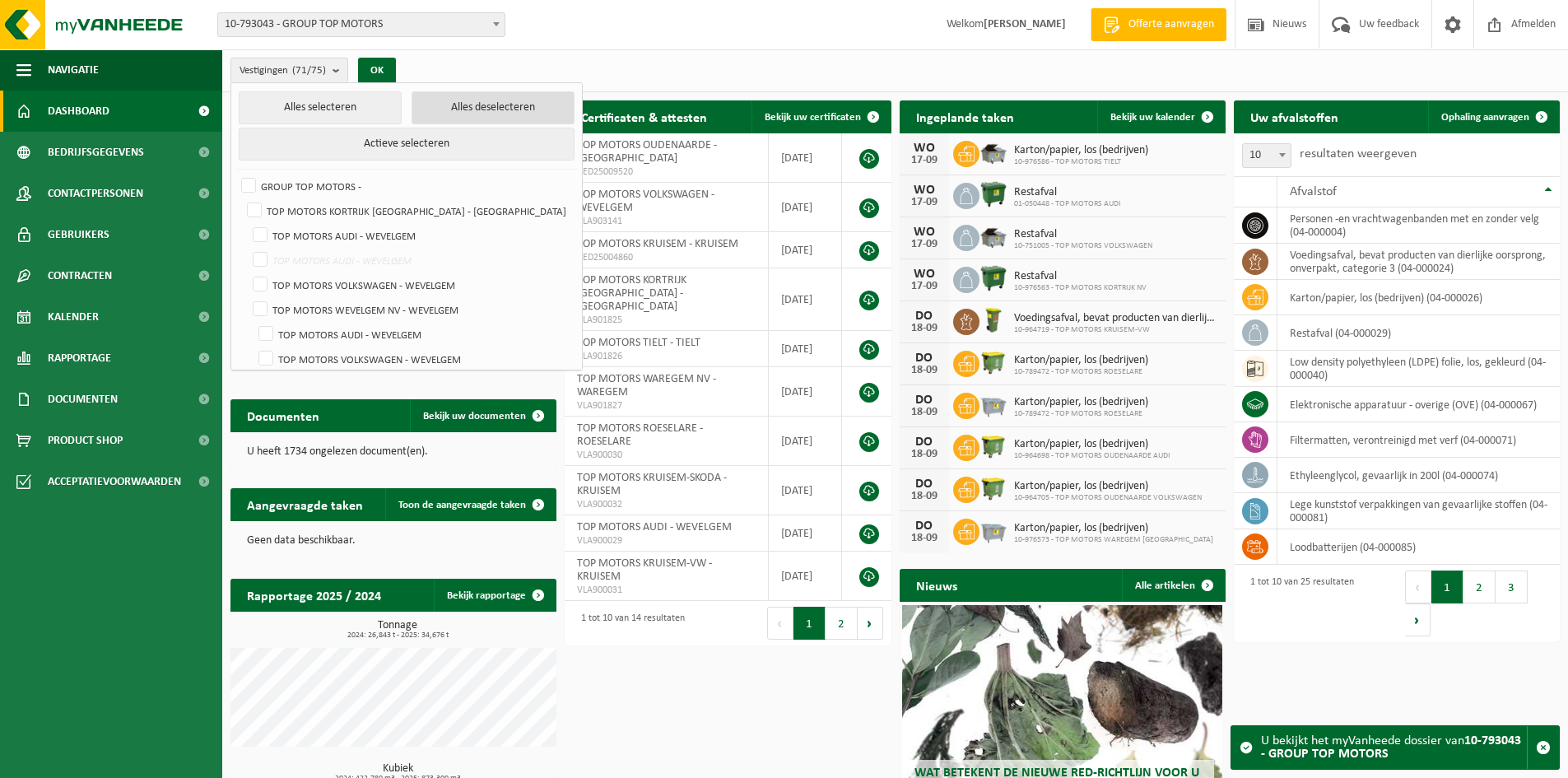
checkbox input "false"
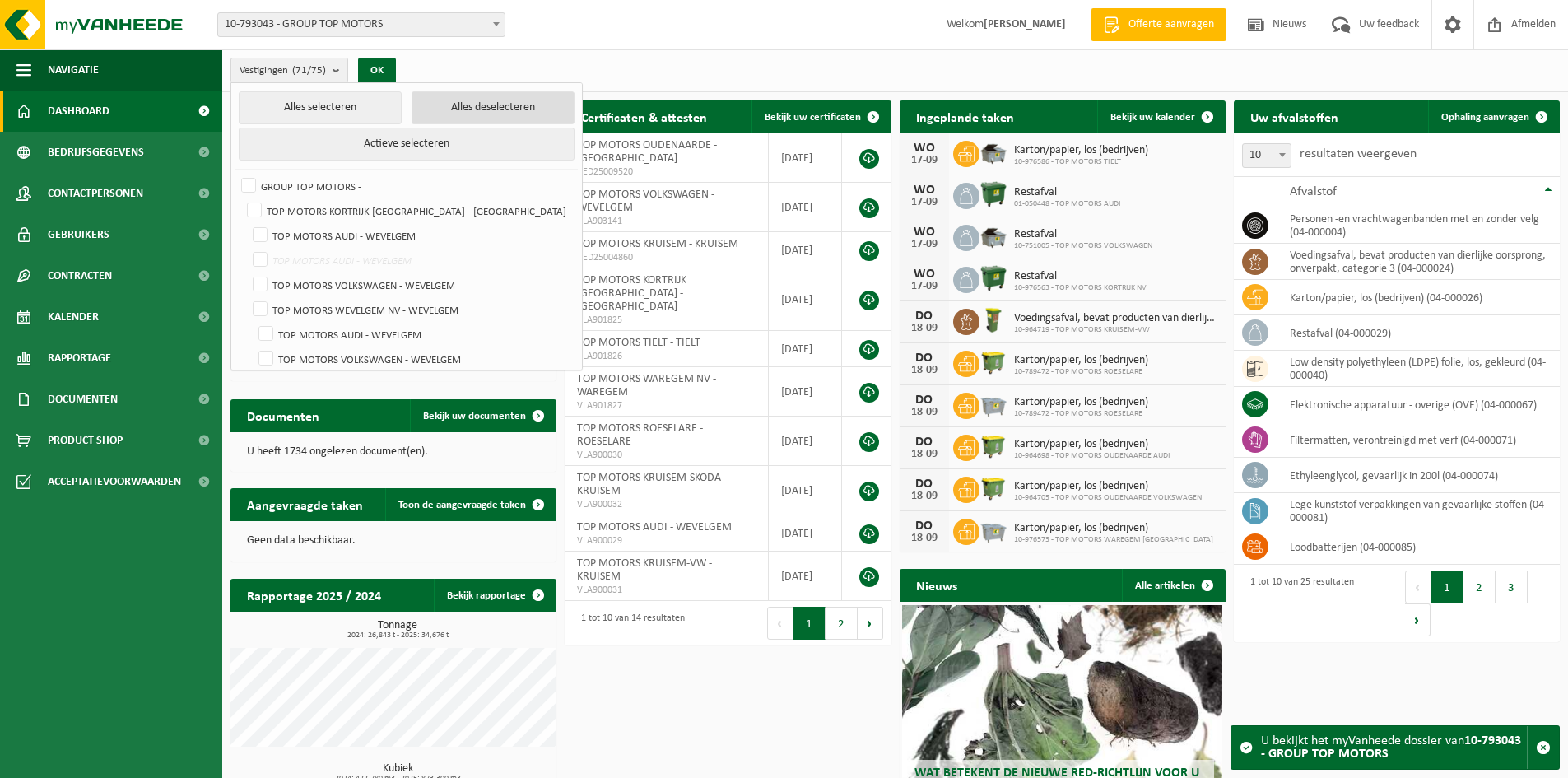
checkbox input "false"
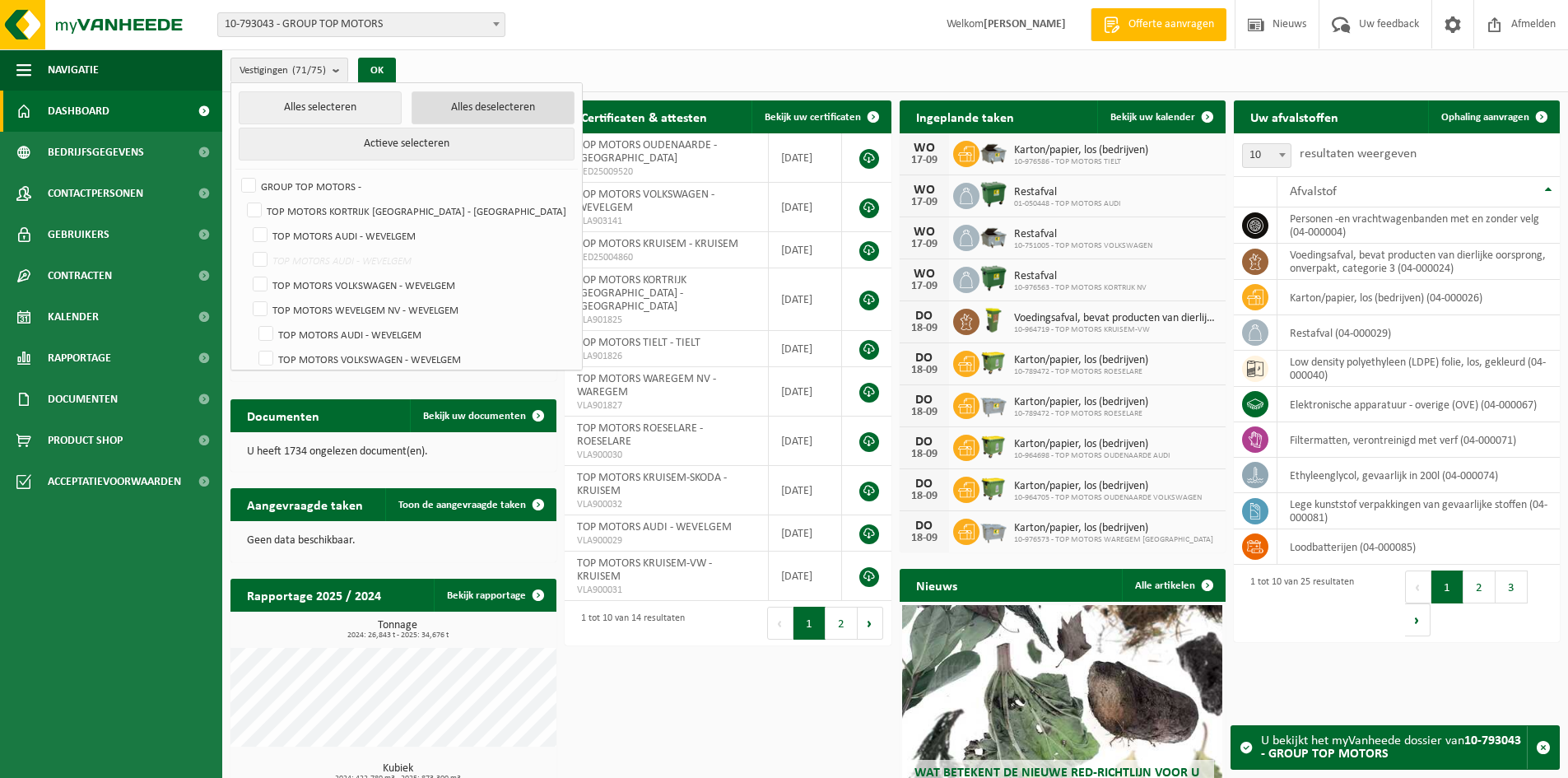
checkbox input "false"
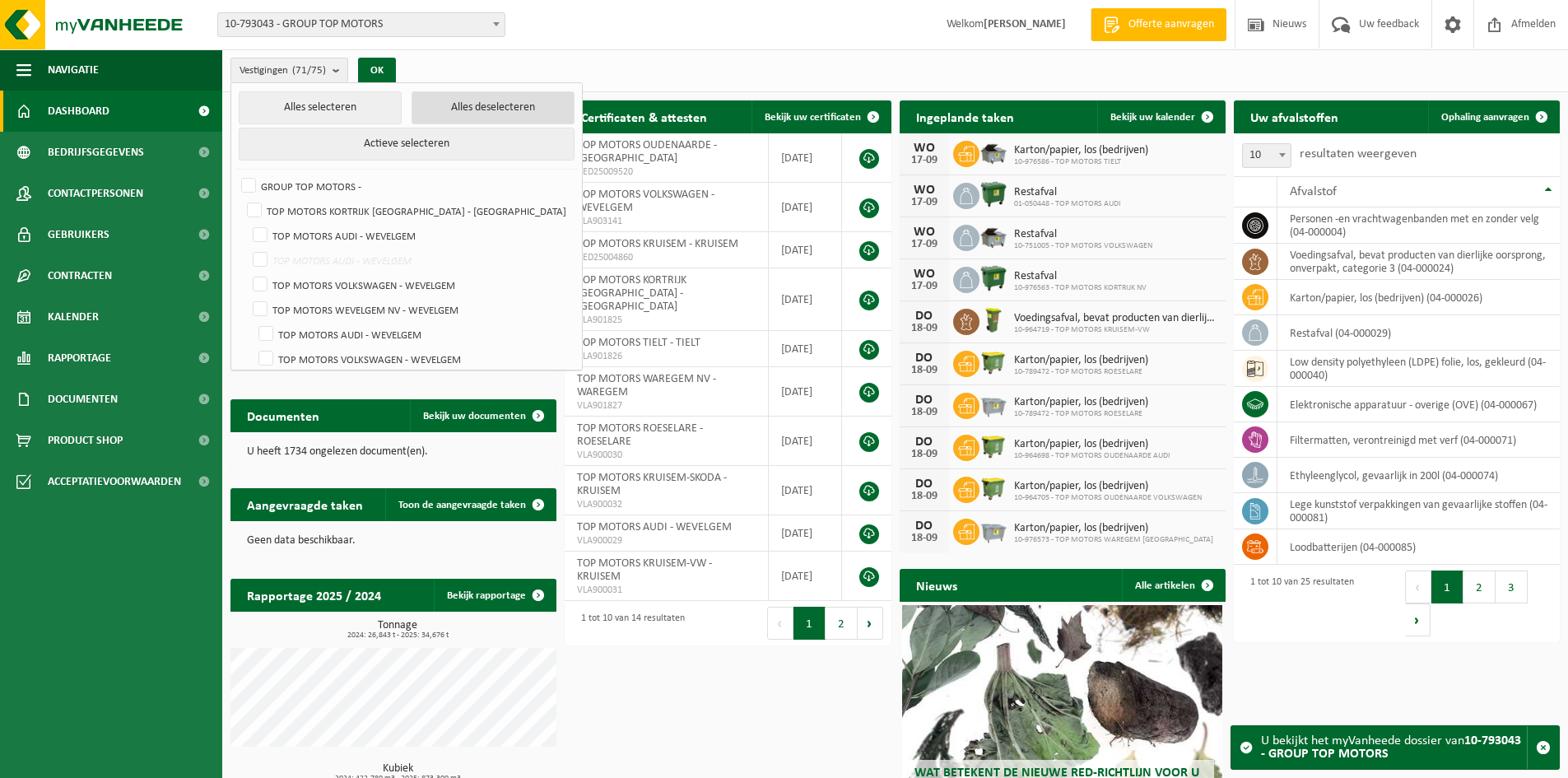
checkbox input "false"
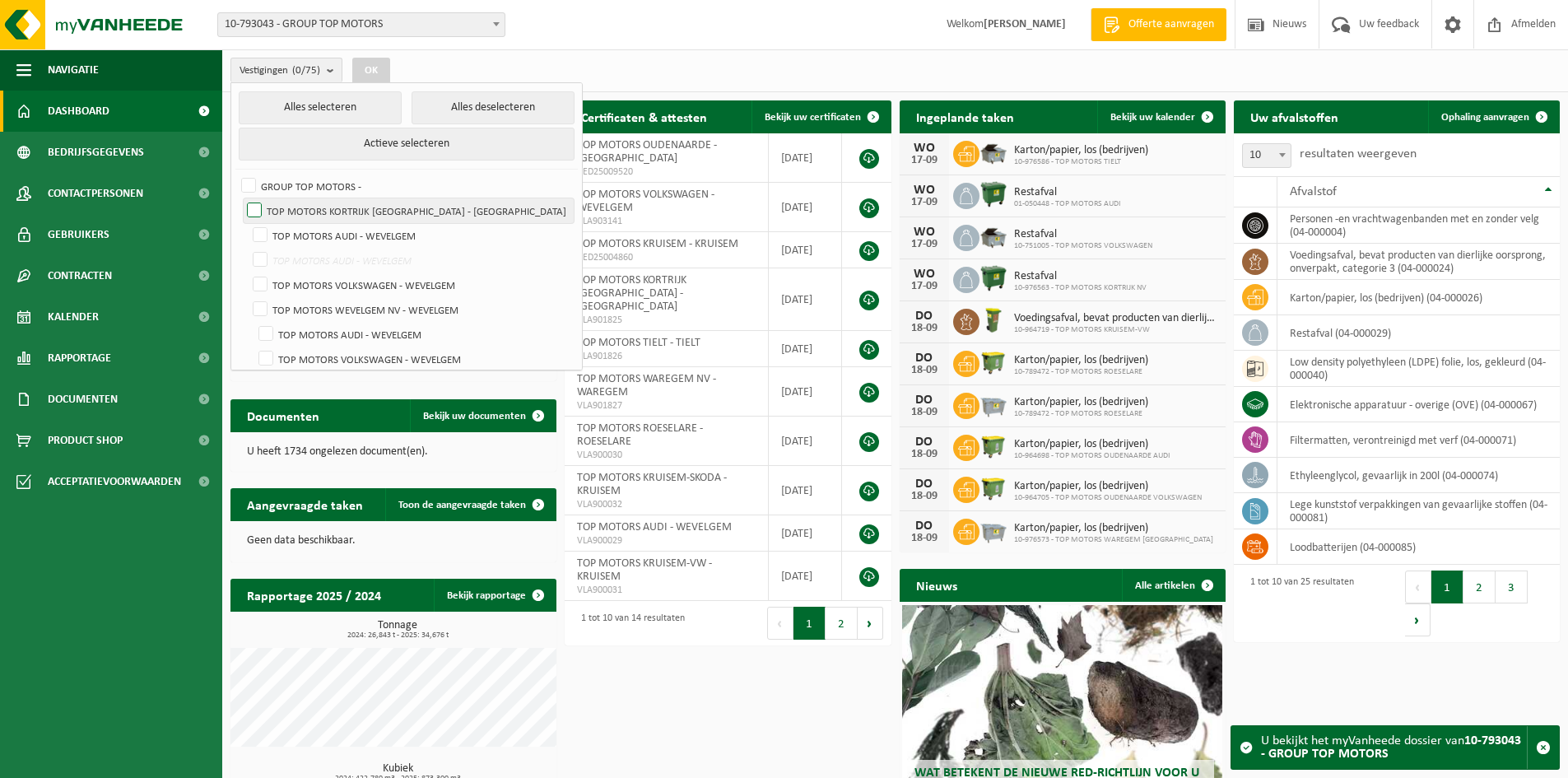
click at [253, 205] on label "TOP MOTORS KORTRIJK [GEOGRAPHIC_DATA] - [GEOGRAPHIC_DATA]" at bounding box center [408, 211] width 330 height 25
click at [241, 198] on input "TOP MOTORS KORTRIJK [GEOGRAPHIC_DATA] - [GEOGRAPHIC_DATA]" at bounding box center [240, 198] width 1 height 1
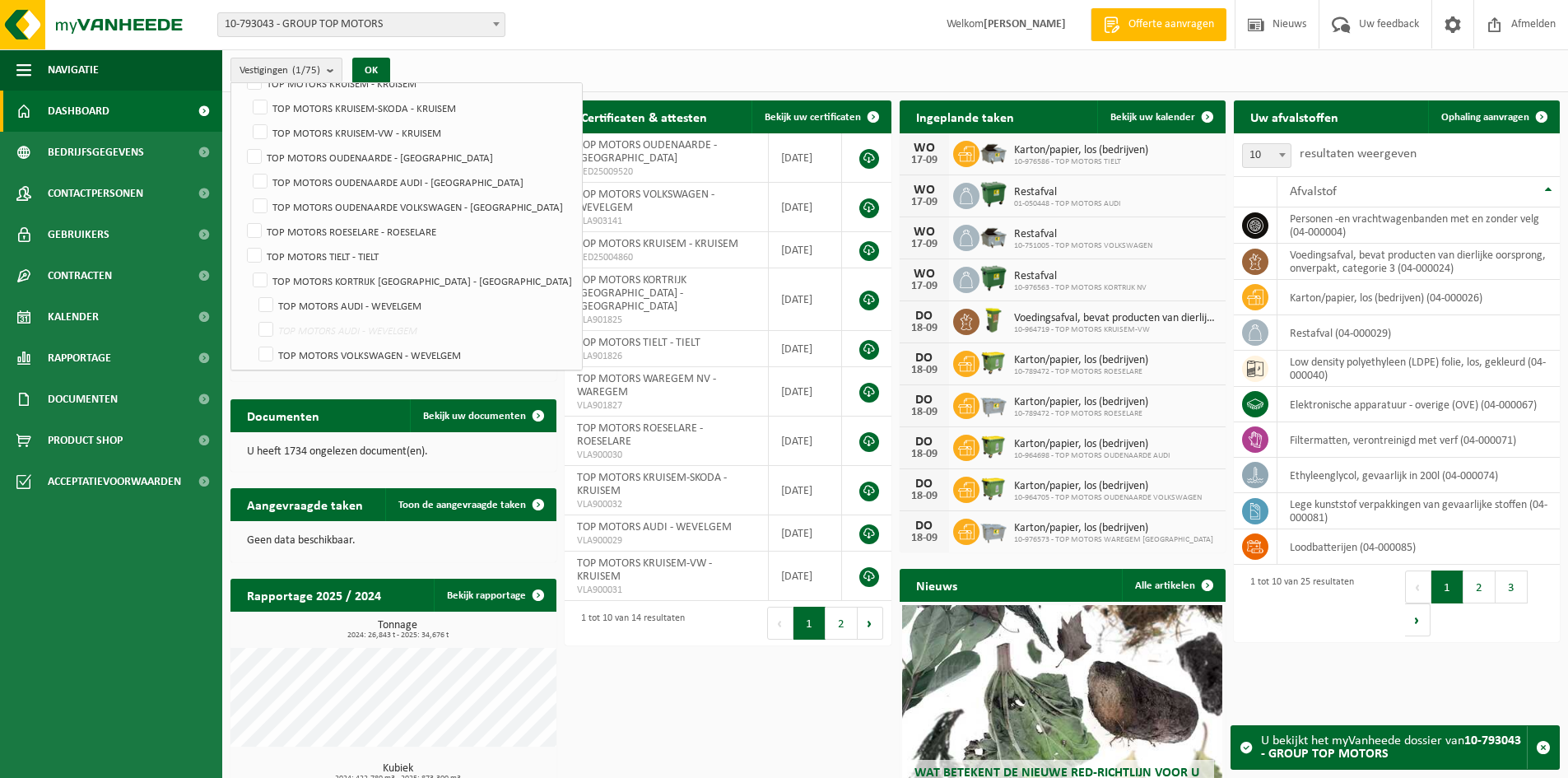
scroll to position [329, 0]
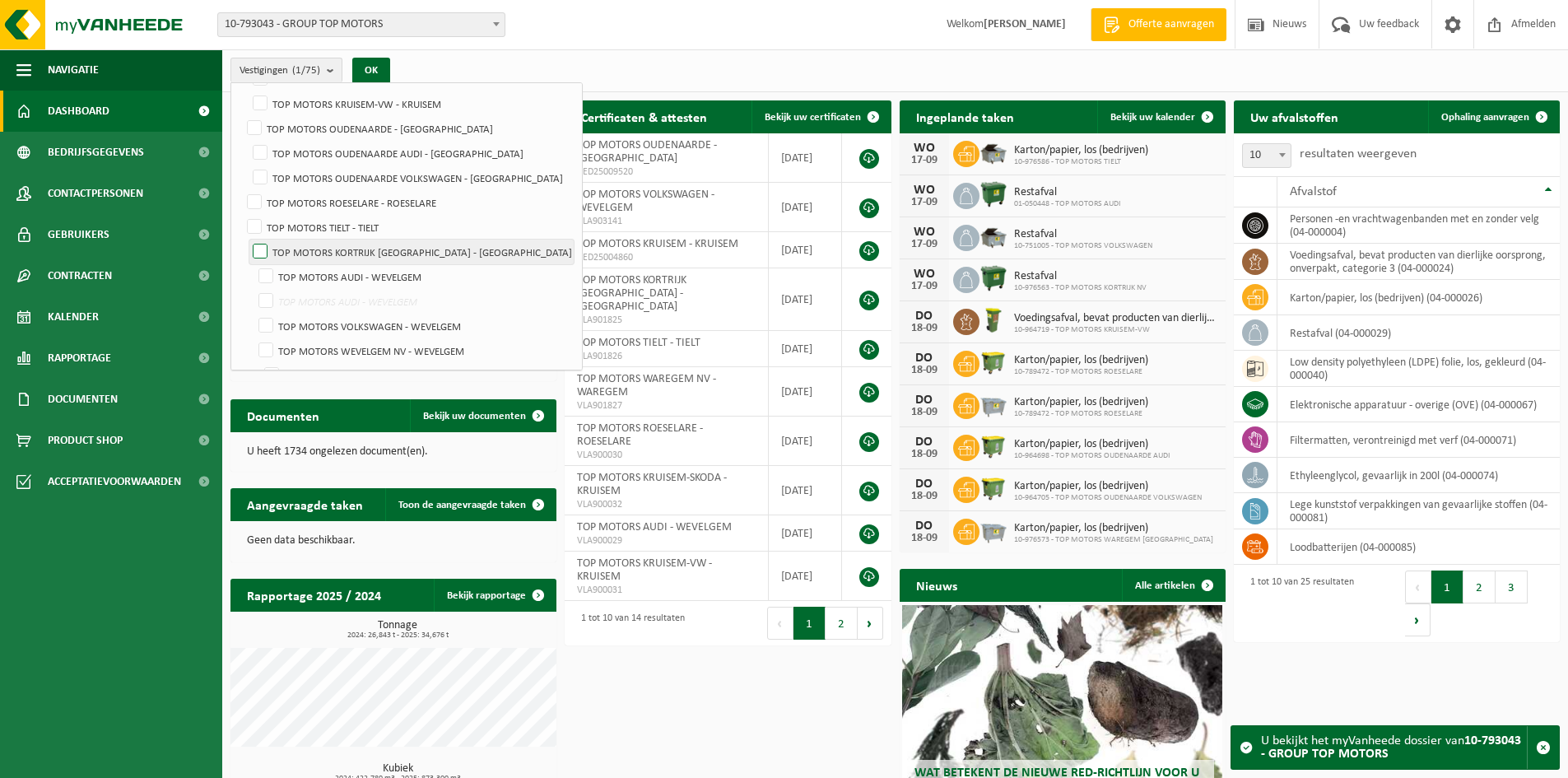
click at [264, 251] on label "TOP MOTORS KORTRIJK [GEOGRAPHIC_DATA] - [GEOGRAPHIC_DATA]" at bounding box center [412, 252] width 325 height 25
click at [258, 244] on label "TOP MOTORS KORTRIJK [GEOGRAPHIC_DATA] - [GEOGRAPHIC_DATA]" at bounding box center [412, 252] width 325 height 25
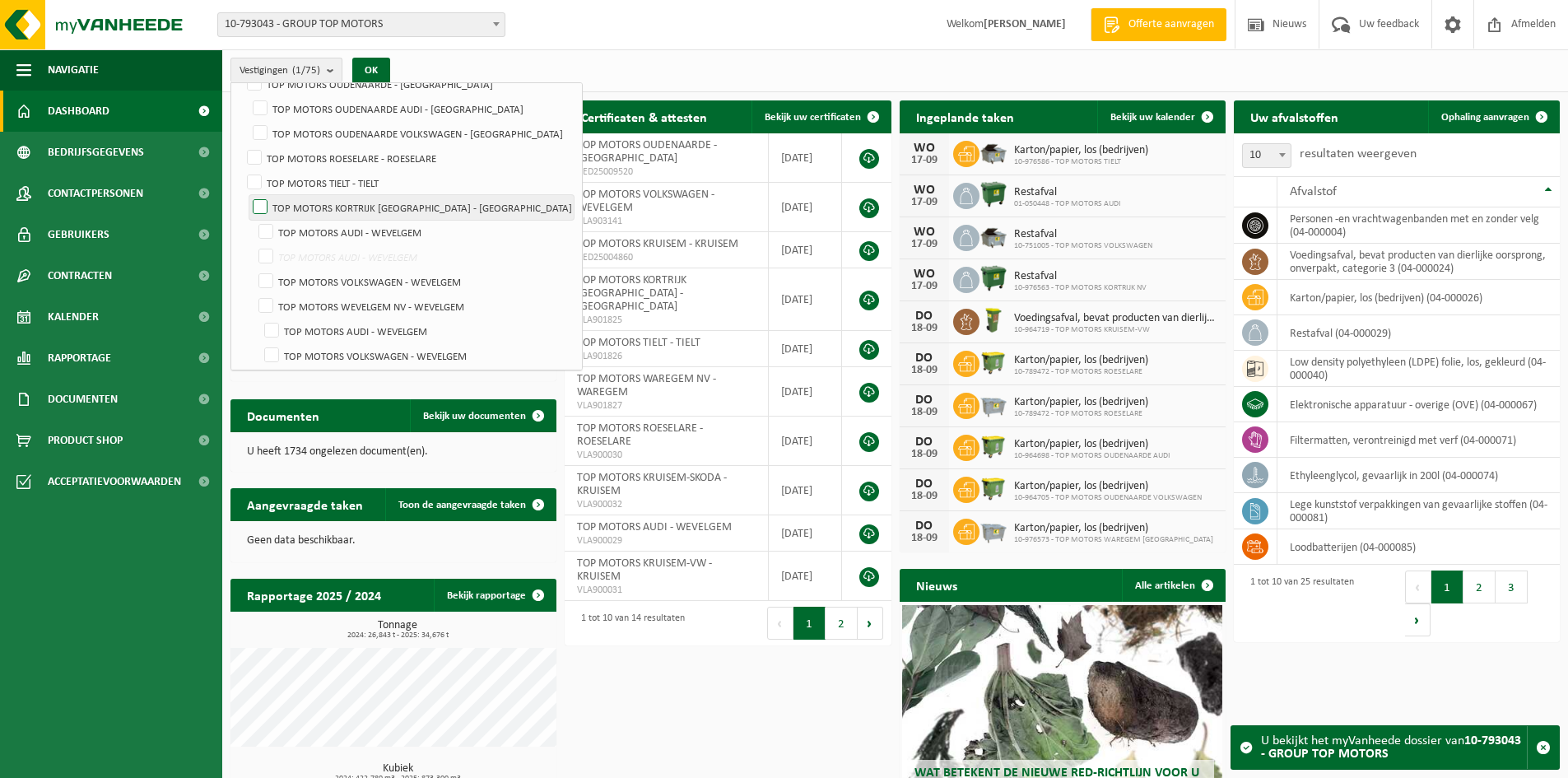
scroll to position [412, 0]
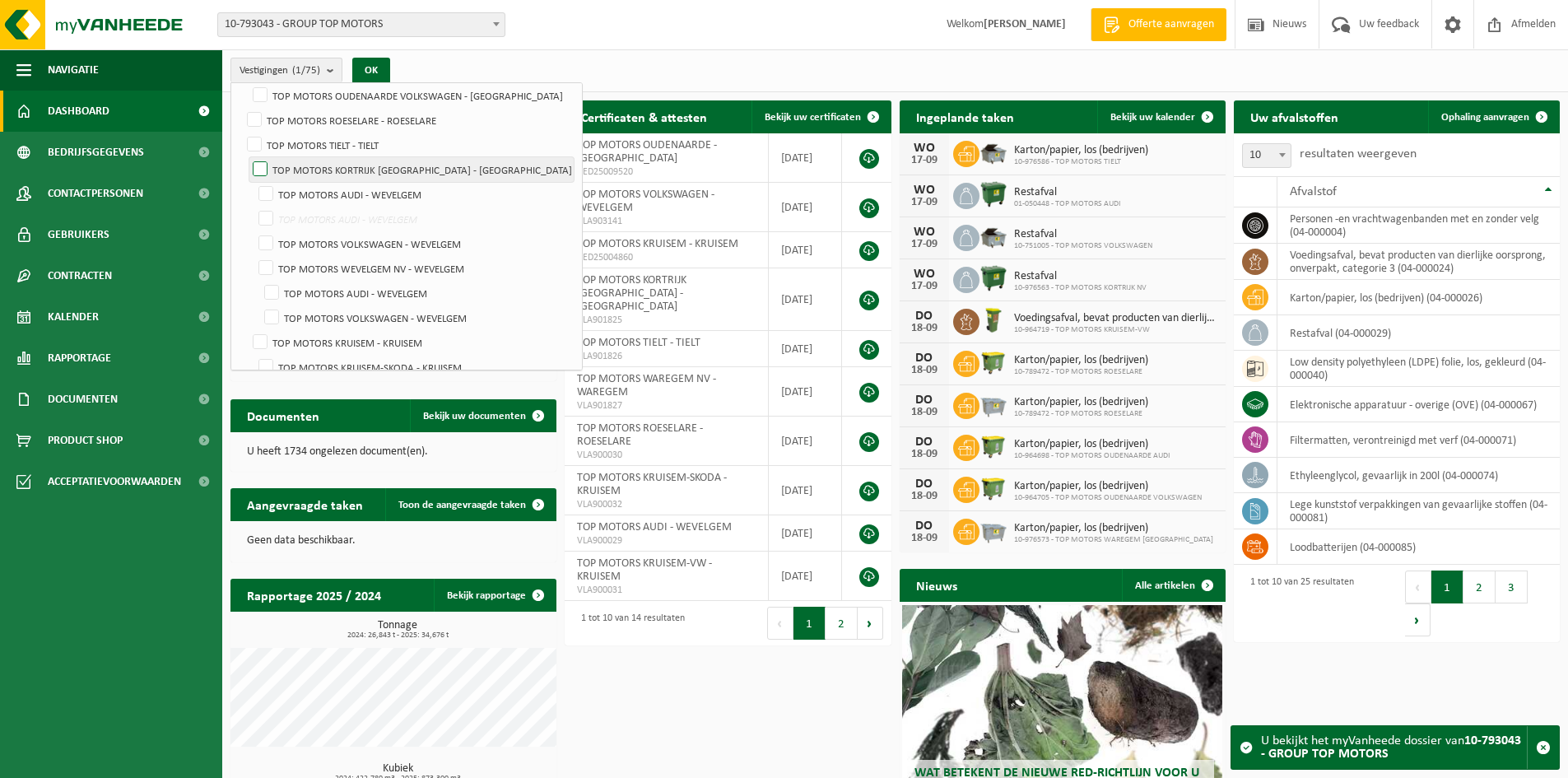
click at [265, 165] on label "TOP MOTORS KORTRIJK [GEOGRAPHIC_DATA] - [GEOGRAPHIC_DATA]" at bounding box center [412, 169] width 325 height 25
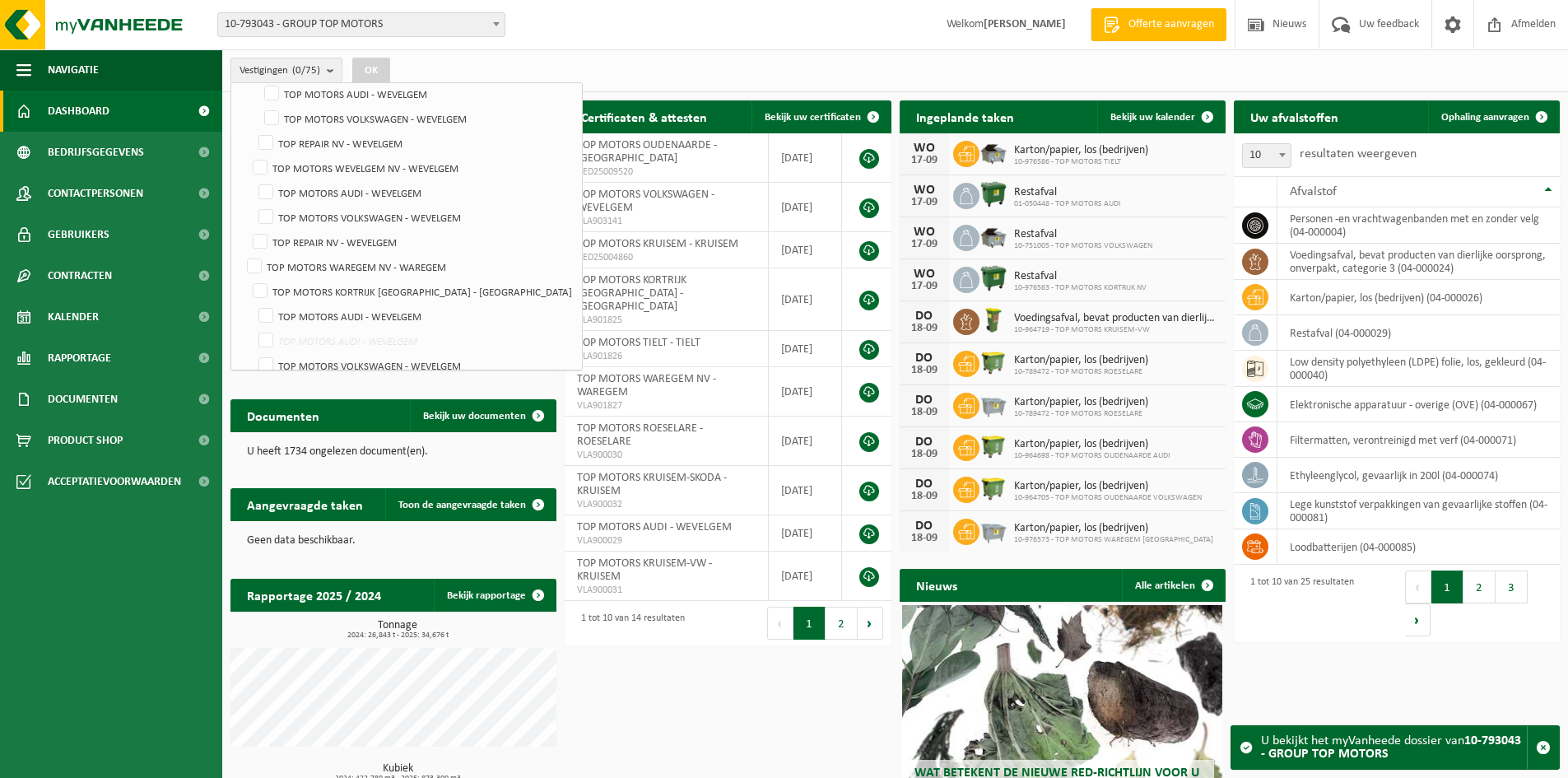
scroll to position [1235, 0]
click at [269, 278] on label "TOP MOTORS KORTRIJK [GEOGRAPHIC_DATA] - [GEOGRAPHIC_DATA]" at bounding box center [412, 285] width 325 height 25
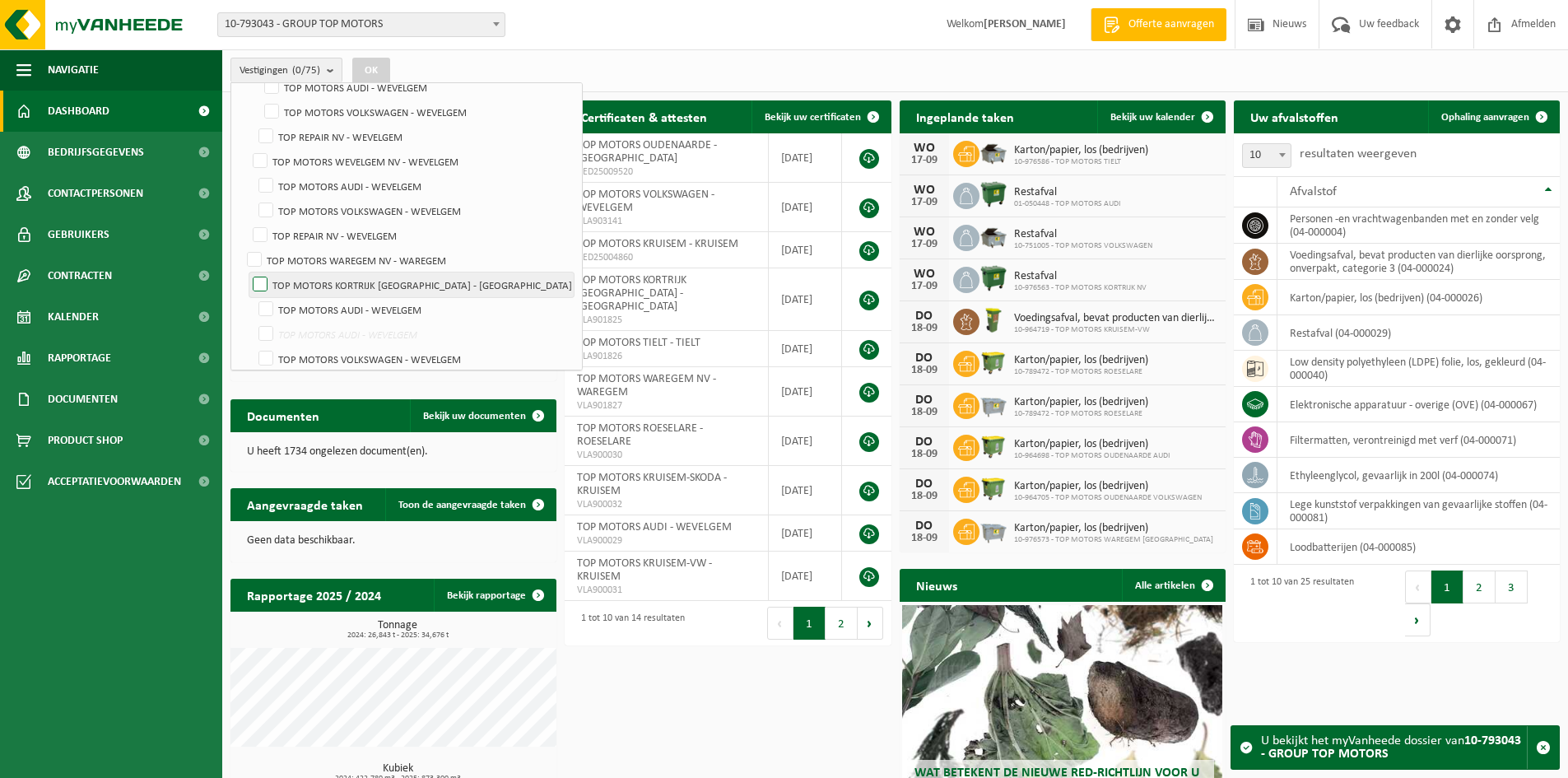
click at [257, 282] on label "TOP MOTORS KORTRIJK [GEOGRAPHIC_DATA] - [GEOGRAPHIC_DATA]" at bounding box center [412, 285] width 325 height 25
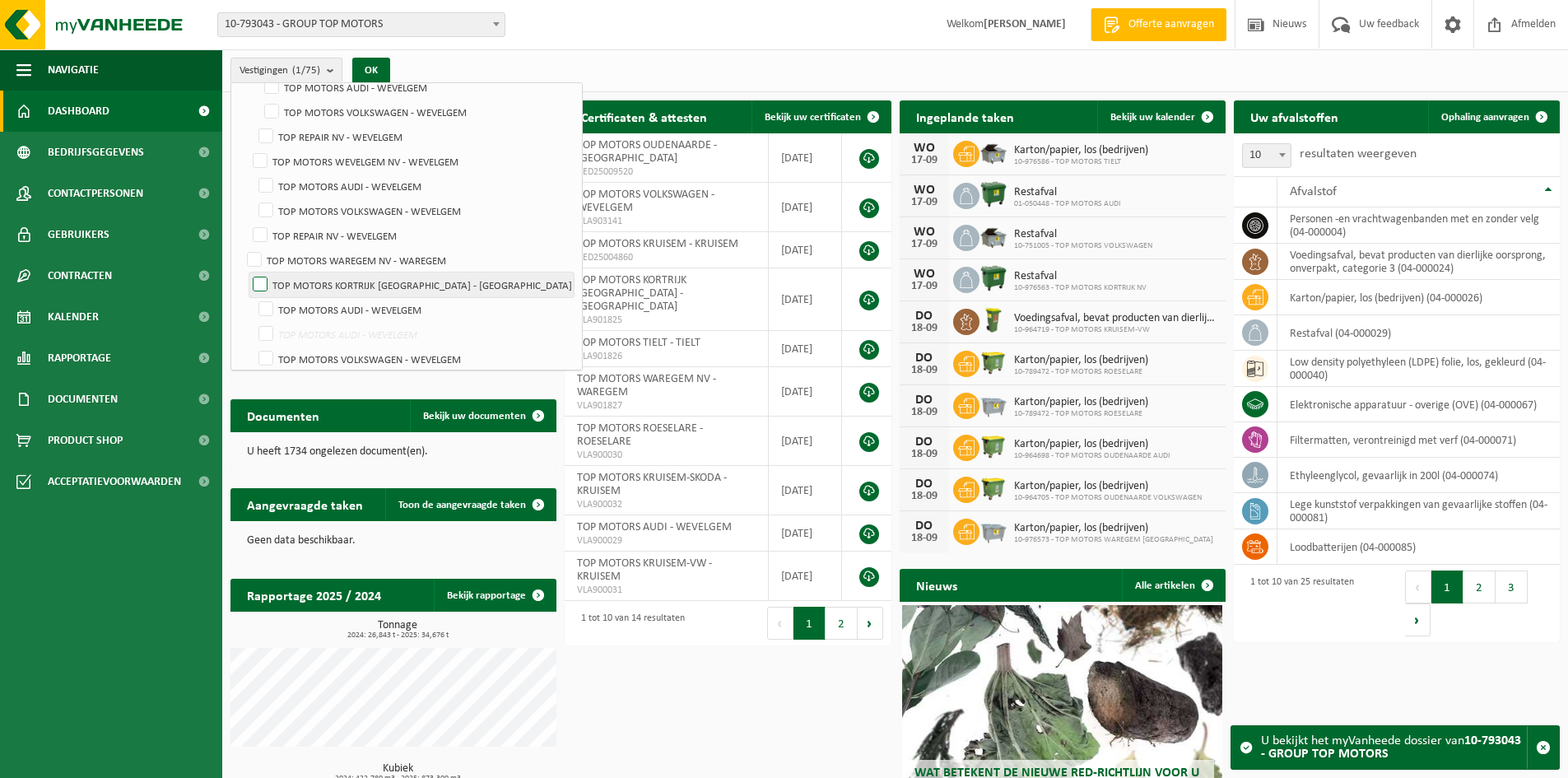
checkbox input "true"
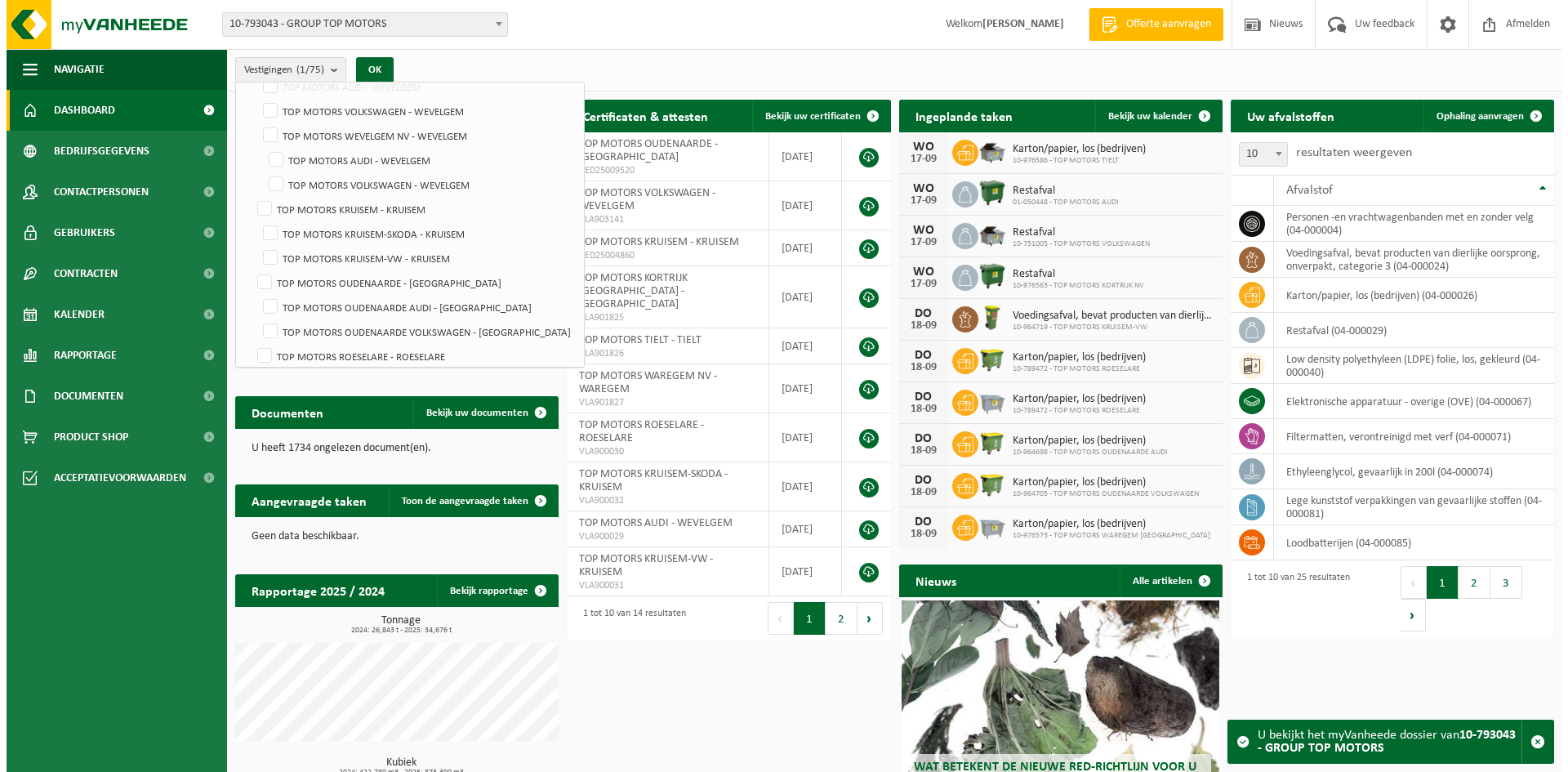
scroll to position [1650, 0]
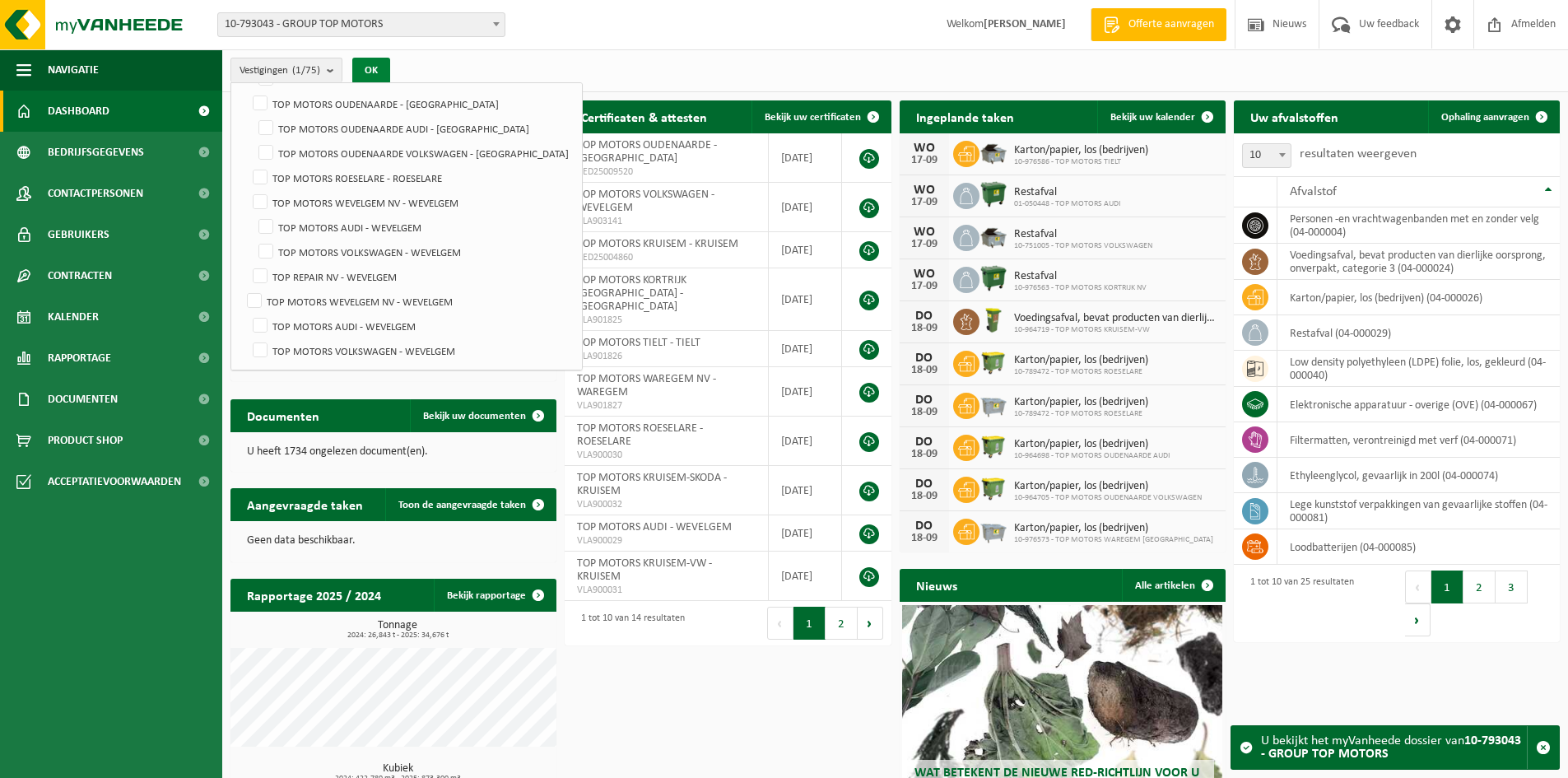
click at [376, 72] on button "OK" at bounding box center [370, 71] width 38 height 26
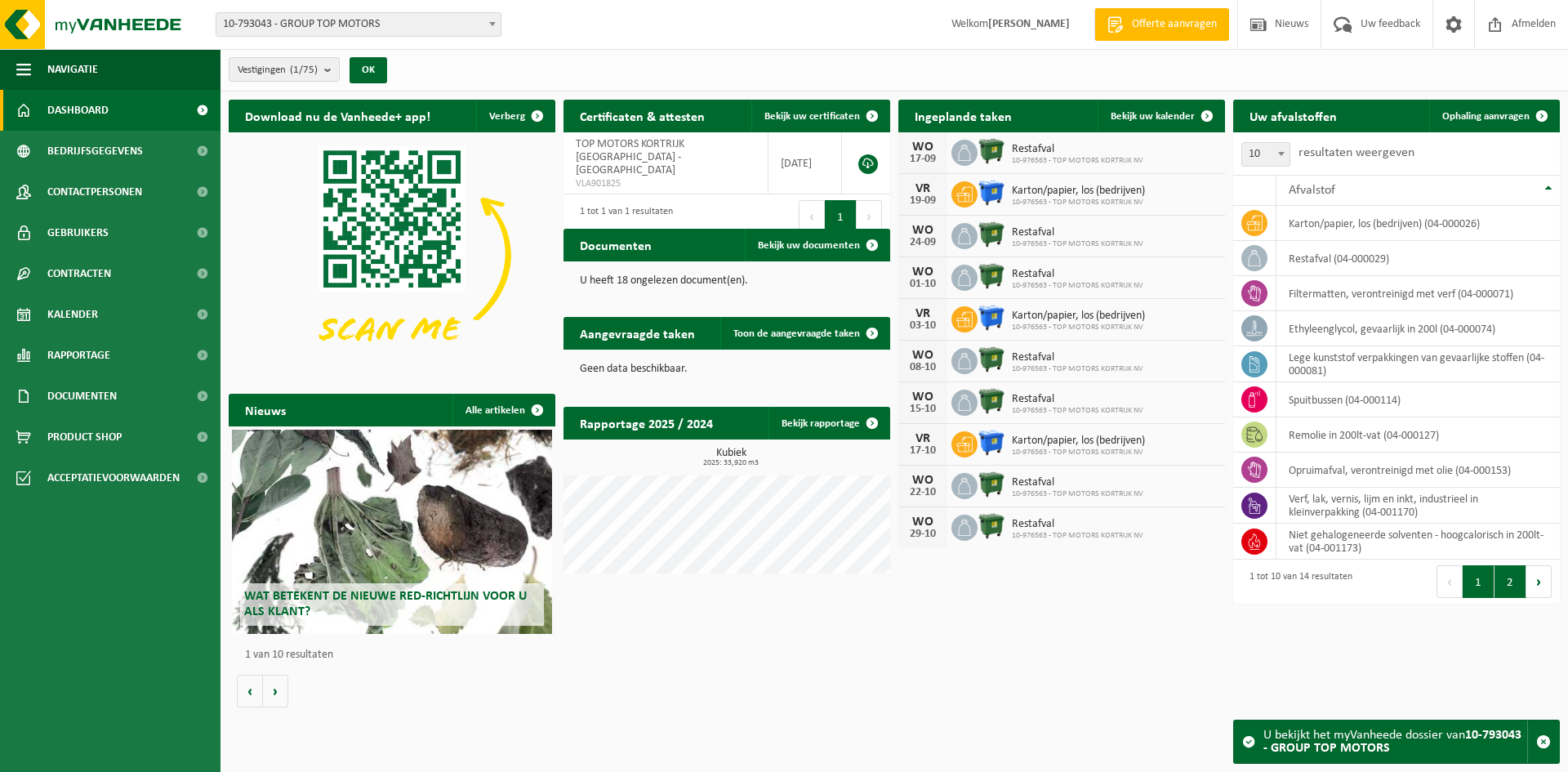
click at [1501, 579] on button "2" at bounding box center [1510, 581] width 32 height 32
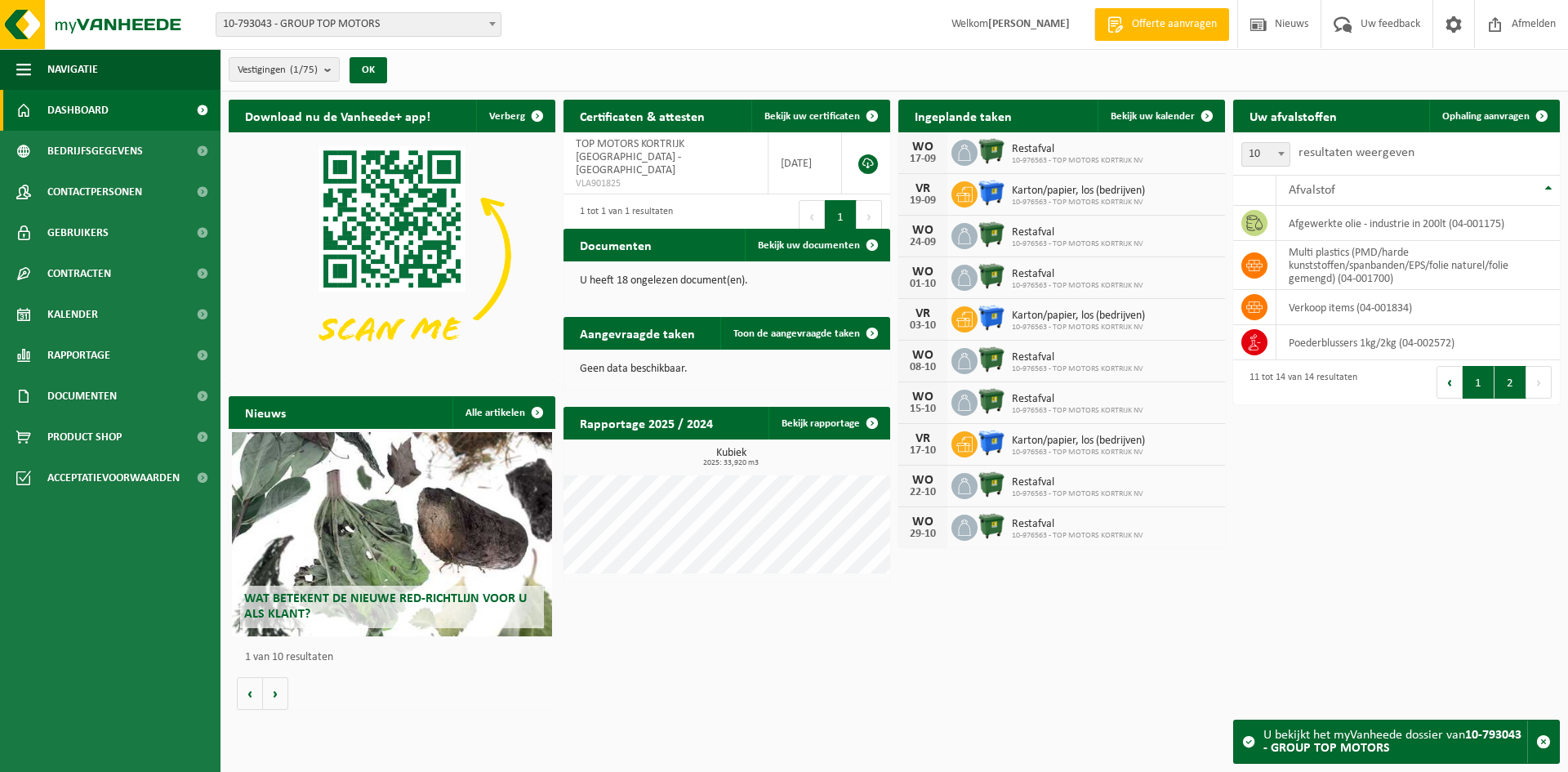
click at [1479, 383] on button "1" at bounding box center [1478, 382] width 32 height 32
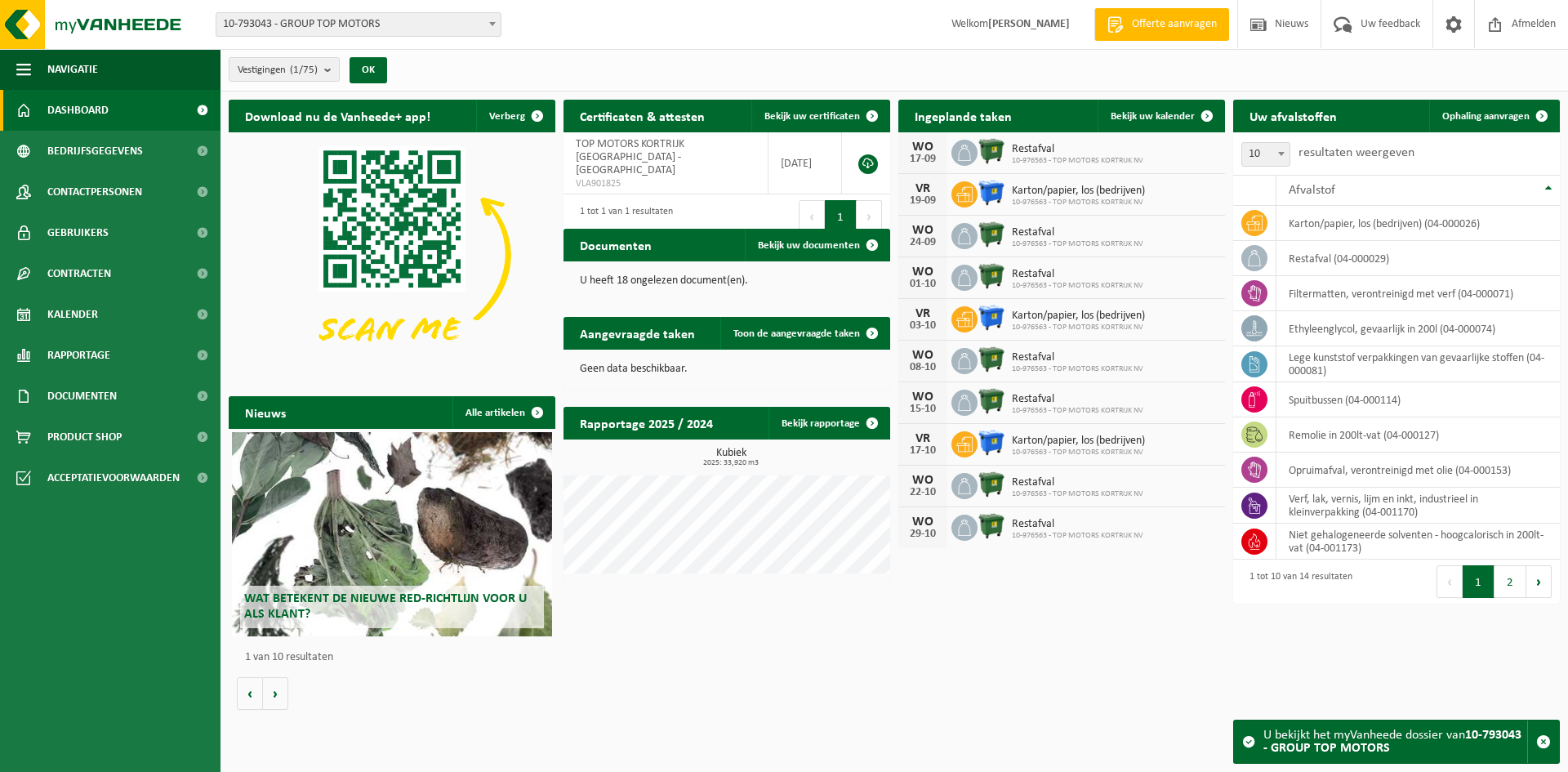
click at [1316, 112] on h2 "Uw afvalstoffen" at bounding box center [1292, 116] width 120 height 32
click at [1284, 155] on span at bounding box center [1281, 153] width 17 height 21
select select "50"
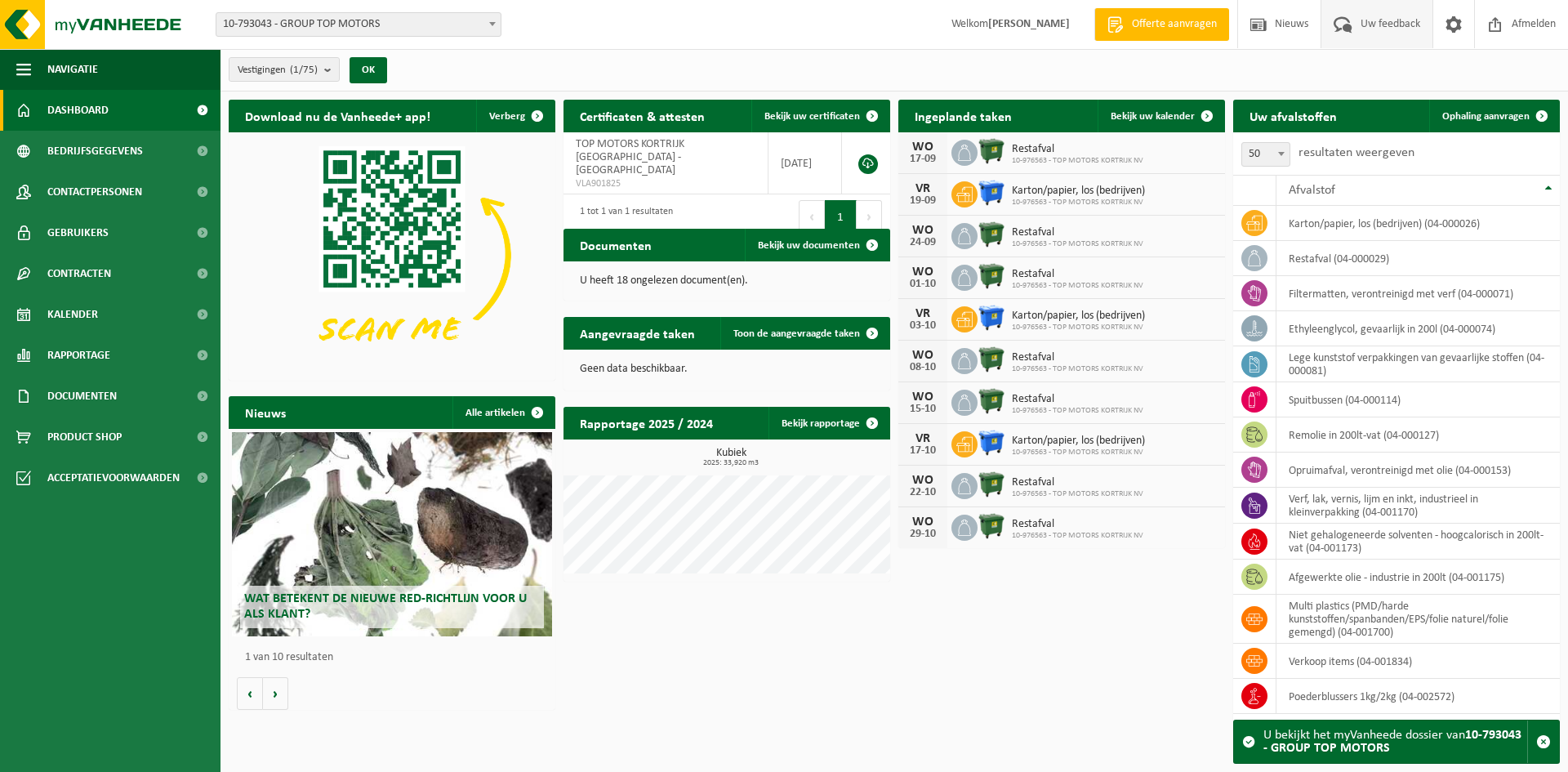
click at [1372, 26] on span "Uw feedback" at bounding box center [1390, 24] width 67 height 48
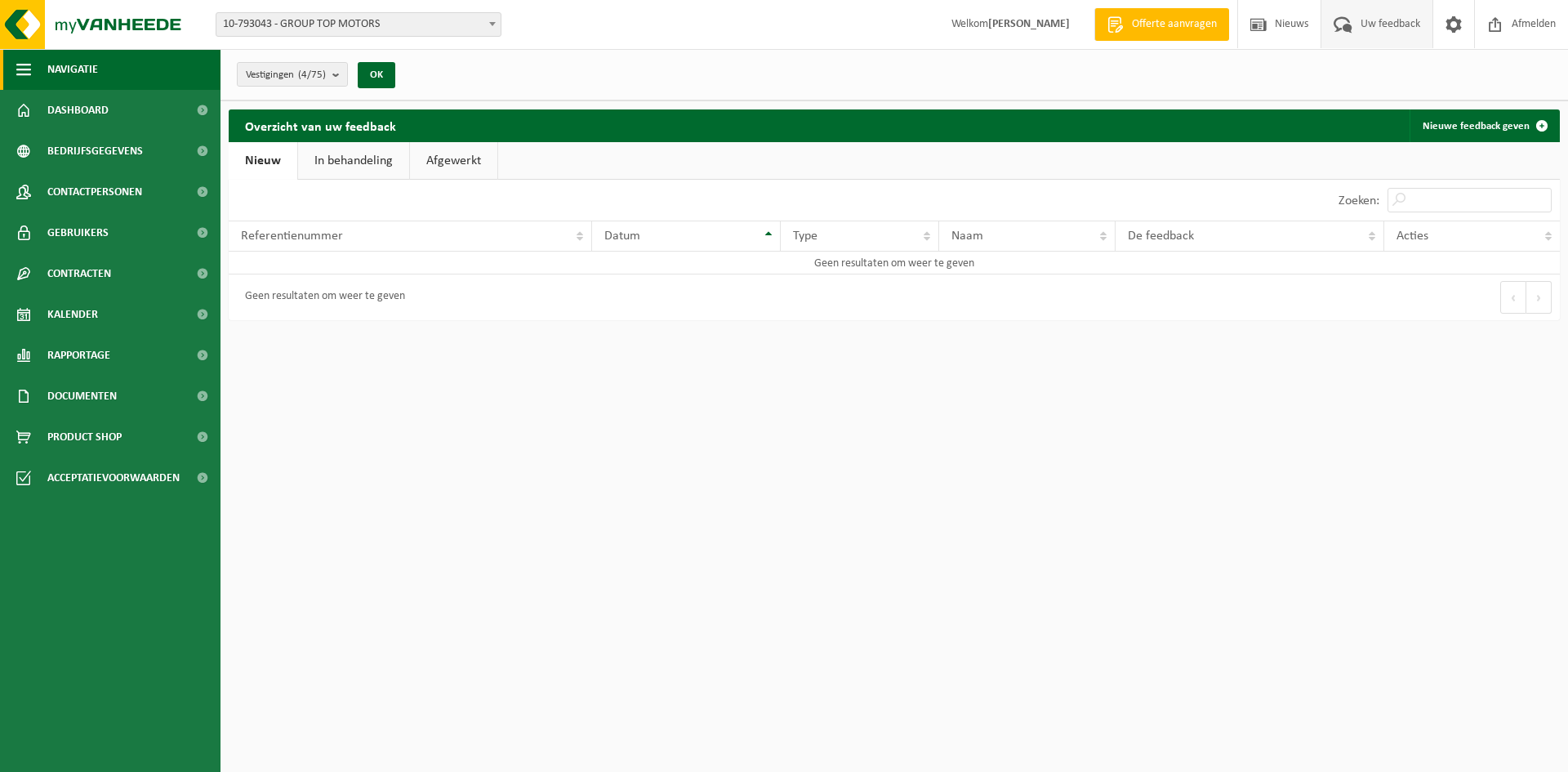
click at [66, 61] on span "Navigatie" at bounding box center [73, 69] width 51 height 41
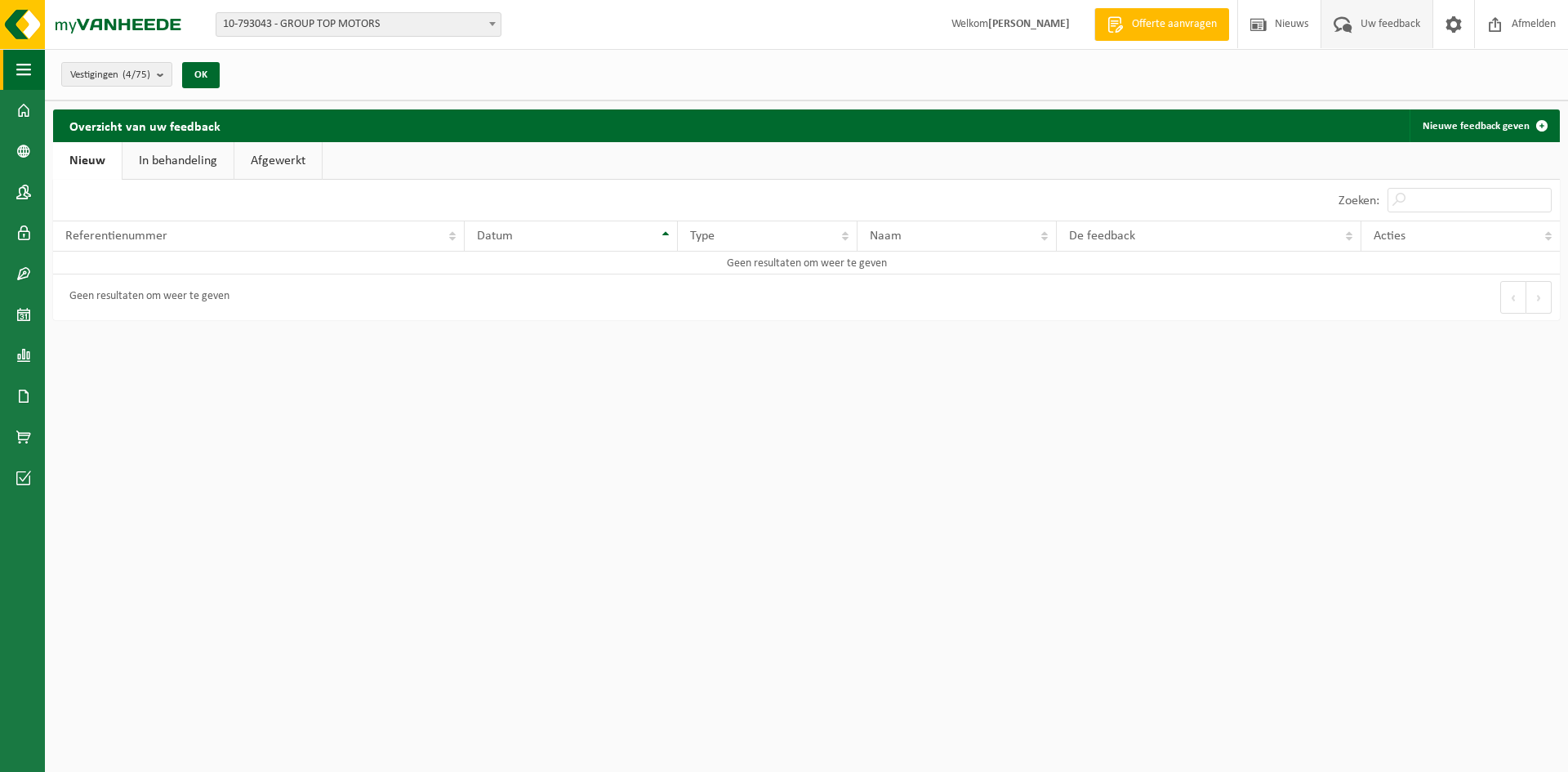
click at [22, 65] on span "button" at bounding box center [24, 69] width 15 height 41
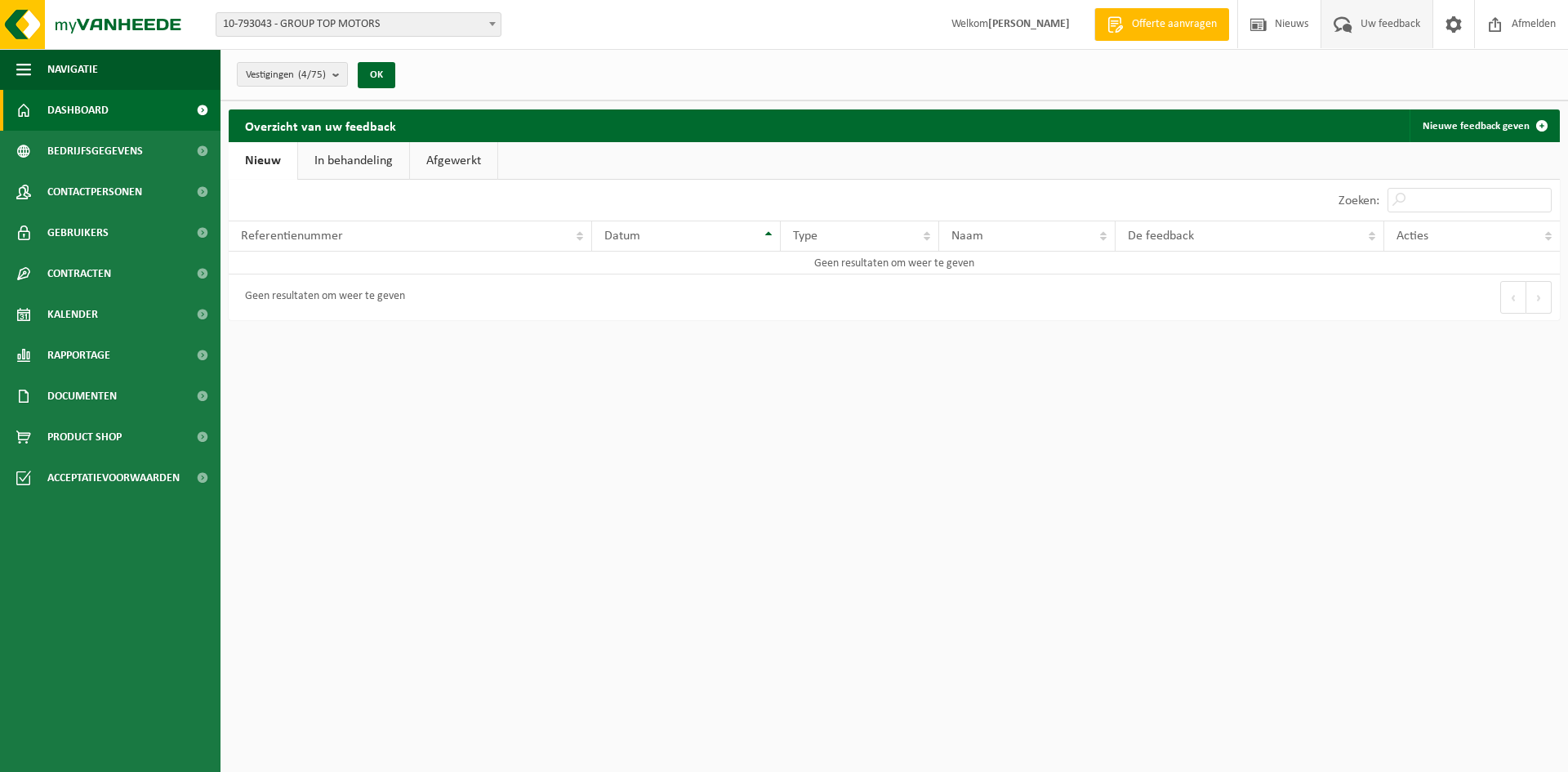
click at [42, 103] on link "Dashboard" at bounding box center [110, 110] width 220 height 41
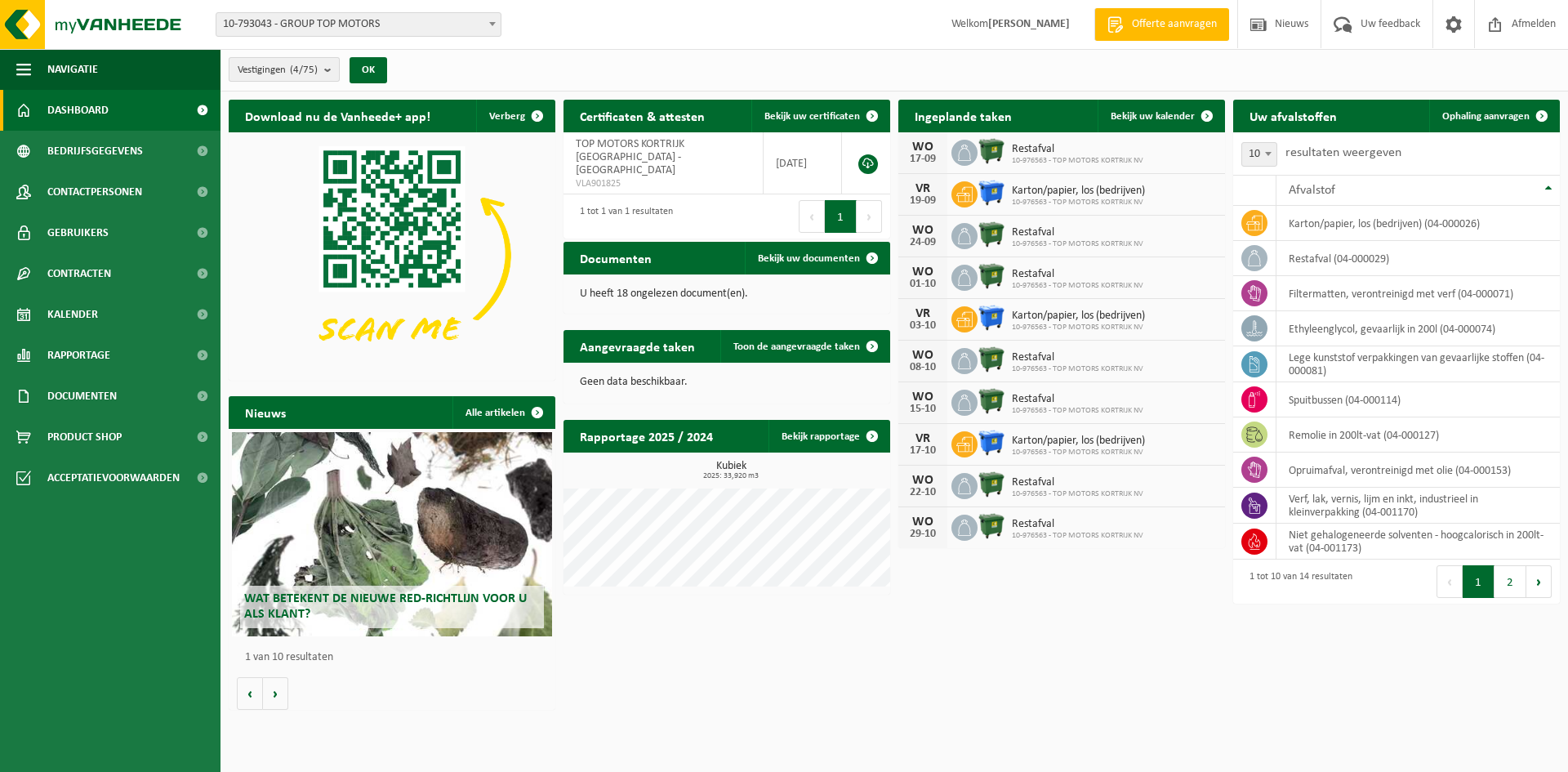
click at [305, 74] on count "(4/75)" at bounding box center [304, 70] width 28 height 11
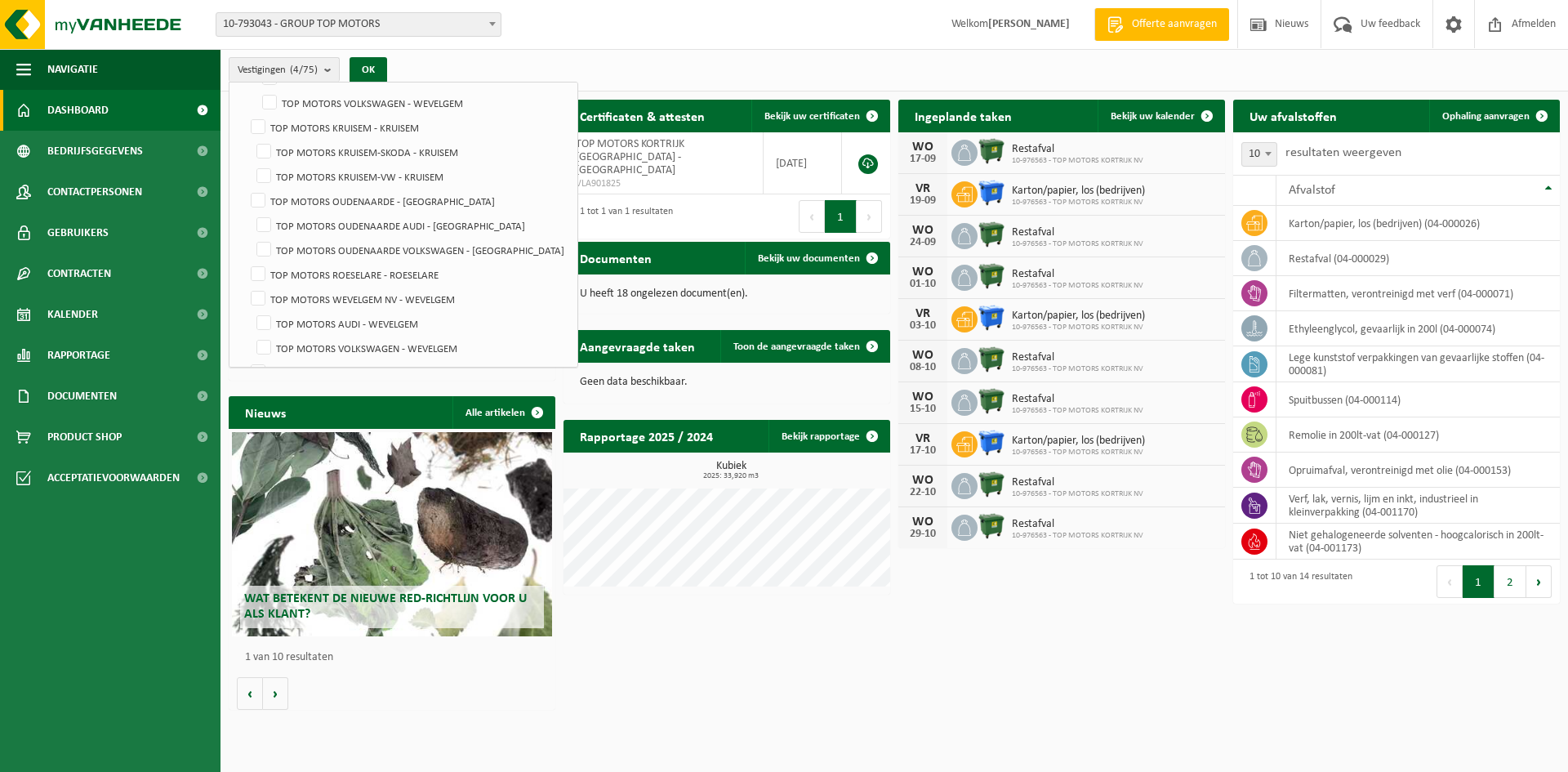
scroll to position [1650, 0]
click at [1268, 149] on span at bounding box center [1268, 153] width 17 height 21
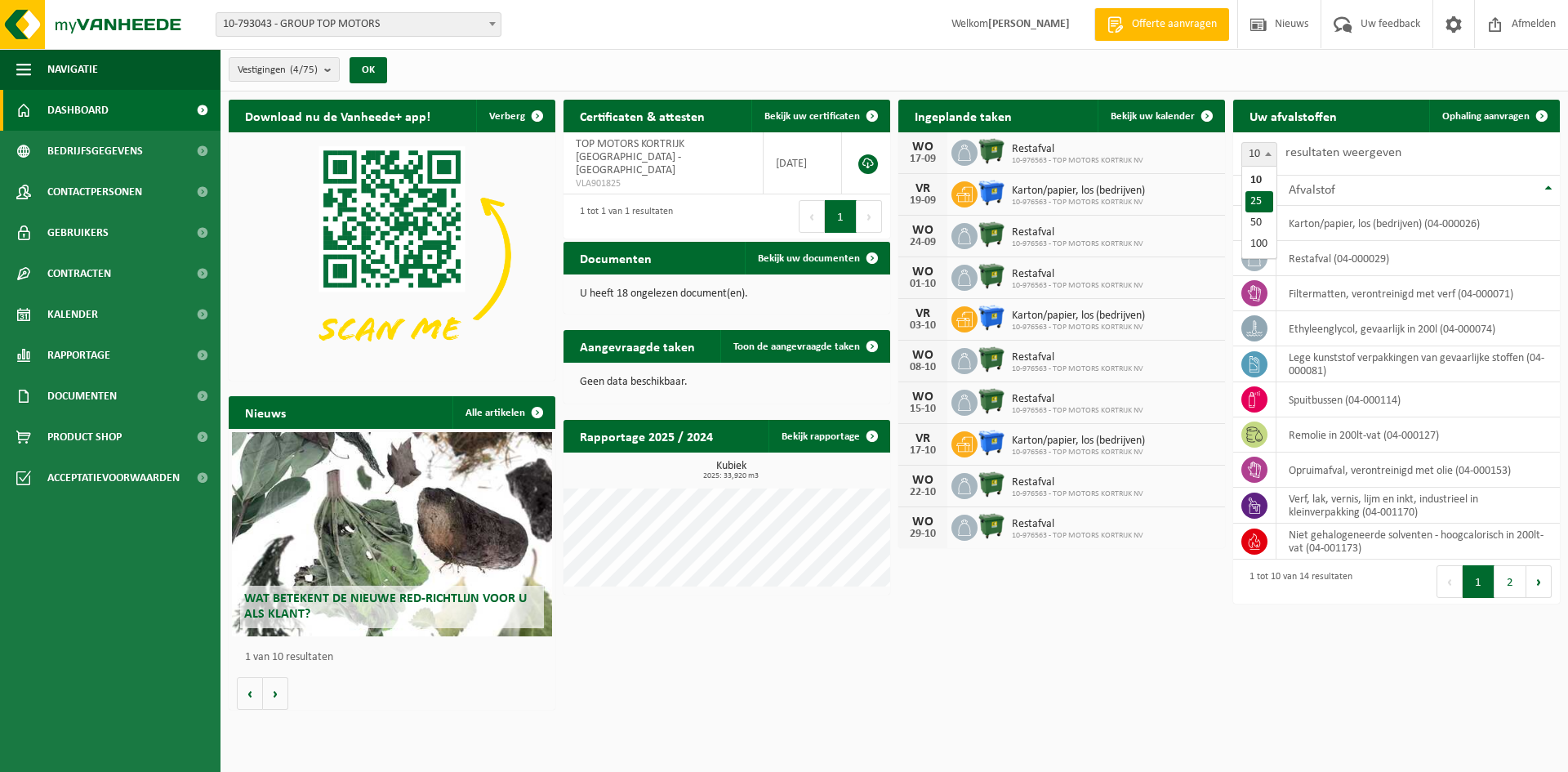
select select "25"
